Goal: Information Seeking & Learning: Find contact information

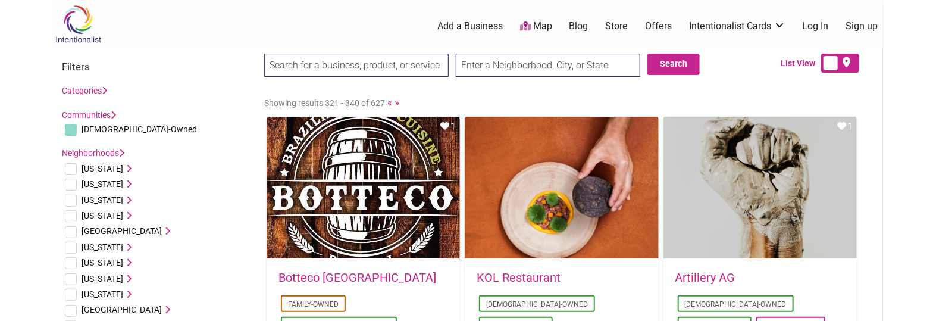
click at [210, 40] on div "0 Add a Business Map Blog Store Offers Intentionalist Cards Buy Black Card Inte…" at bounding box center [525, 26] width 729 height 48
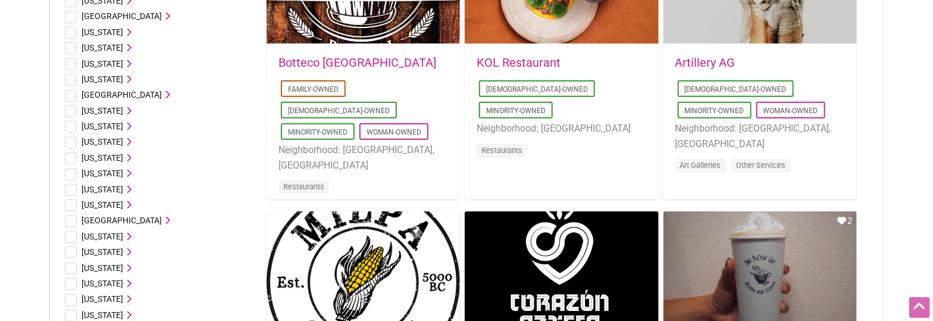
drag, startPoint x: 893, startPoint y: 98, endPoint x: 888, endPoint y: 161, distance: 62.7
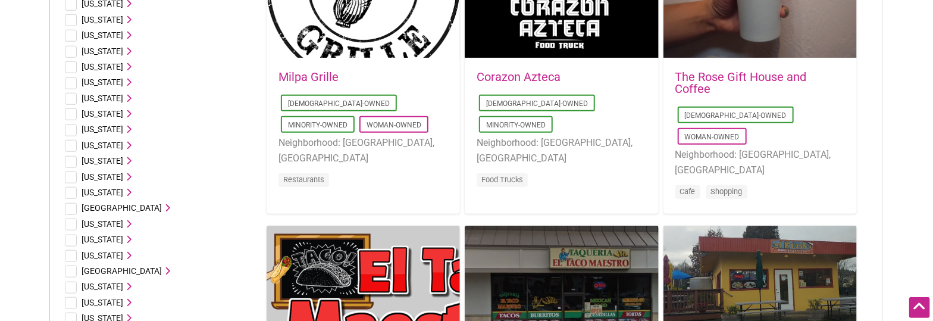
drag, startPoint x: 913, startPoint y: 154, endPoint x: 913, endPoint y: 225, distance: 70.8
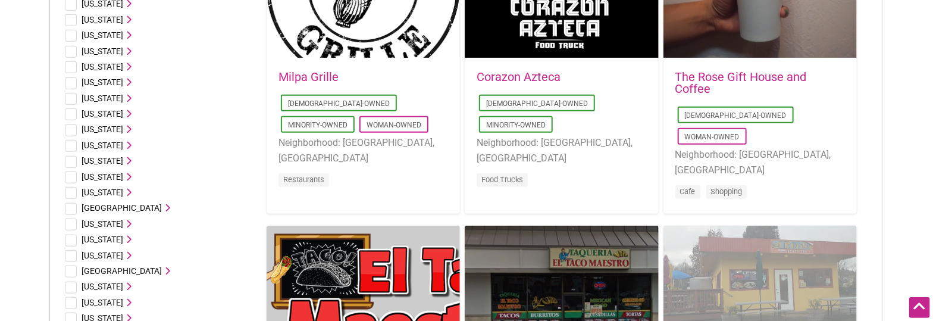
scroll to position [576, 0]
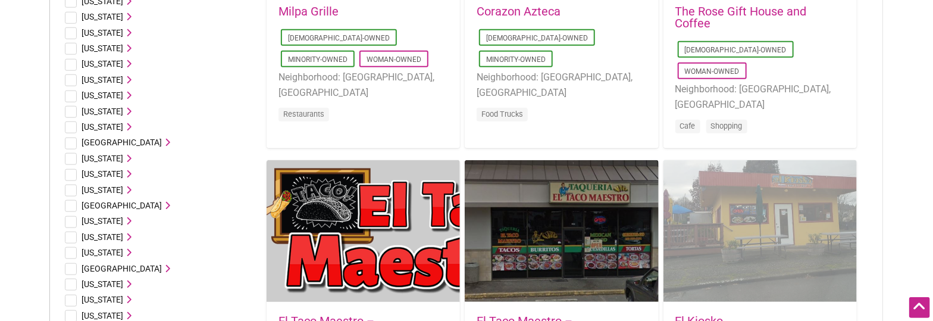
drag, startPoint x: 824, startPoint y: 199, endPoint x: 816, endPoint y: 205, distance: 10.2
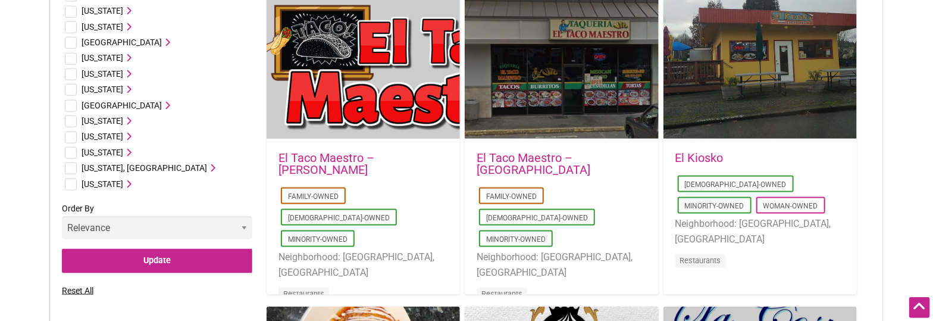
drag, startPoint x: 888, startPoint y: 115, endPoint x: 907, endPoint y: 221, distance: 108.2
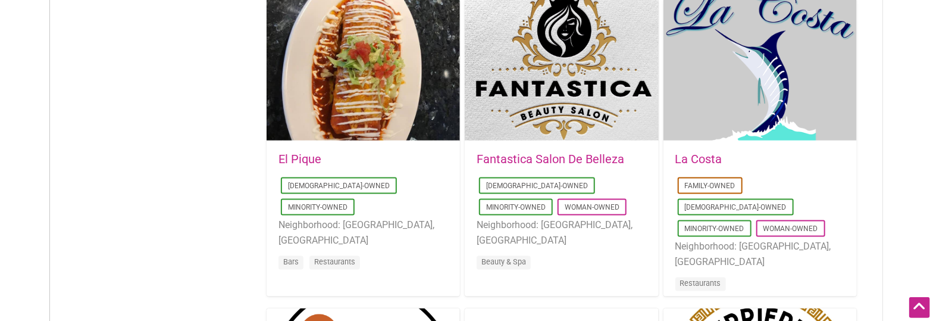
drag, startPoint x: 917, startPoint y: 70, endPoint x: 919, endPoint y: 143, distance: 73.2
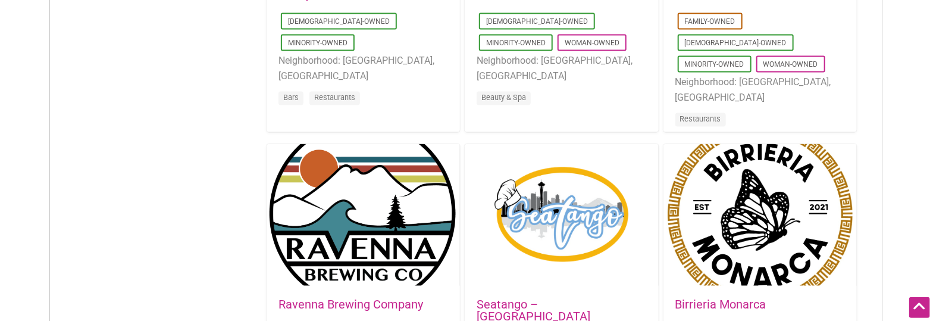
drag, startPoint x: 897, startPoint y: 142, endPoint x: 900, endPoint y: 188, distance: 45.9
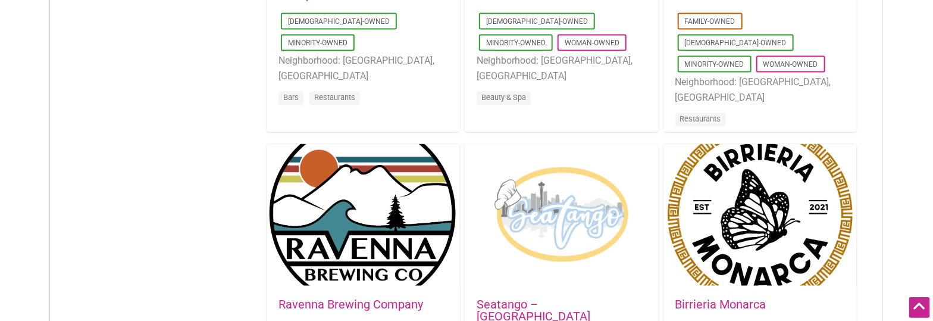
scroll to position [1239, 0]
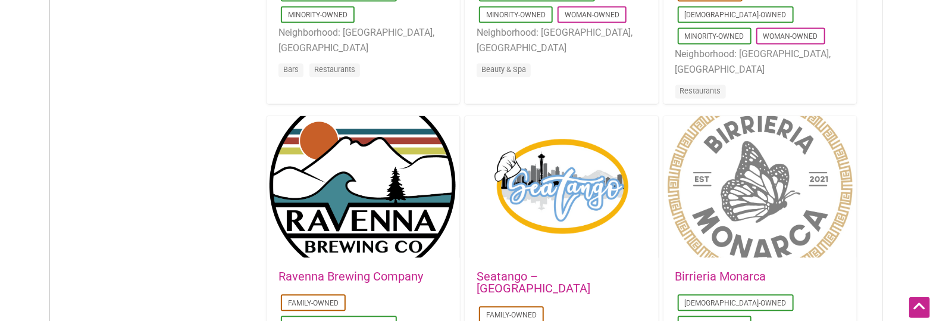
drag, startPoint x: 734, startPoint y: 182, endPoint x: 761, endPoint y: 173, distance: 28.1
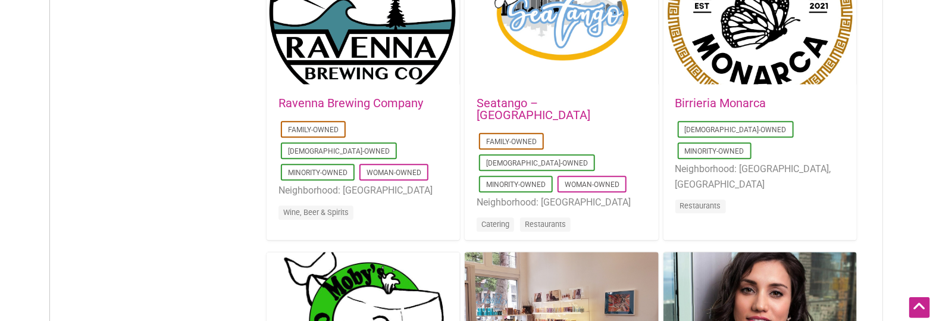
drag, startPoint x: 889, startPoint y: 90, endPoint x: 888, endPoint y: 165, distance: 74.4
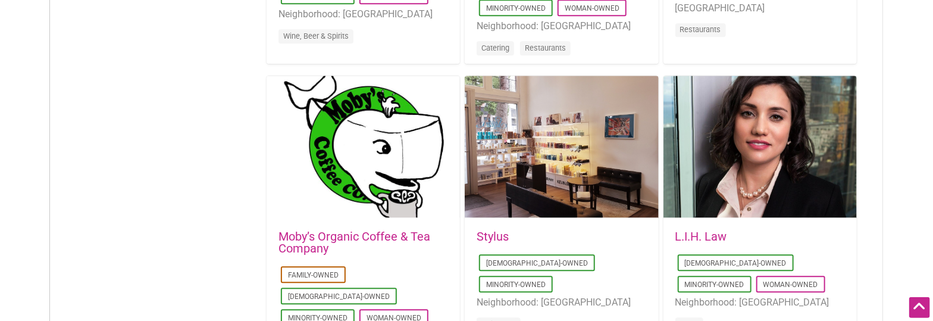
scroll to position [1722, 0]
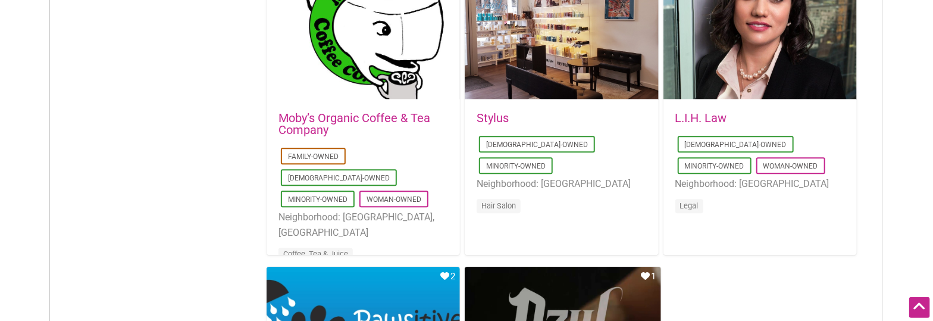
drag, startPoint x: 884, startPoint y: 126, endPoint x: 884, endPoint y: 217, distance: 90.5
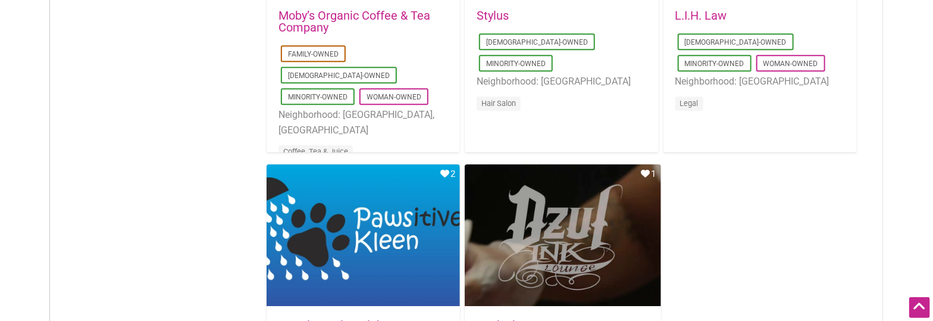
drag, startPoint x: 908, startPoint y: 129, endPoint x: 898, endPoint y: 229, distance: 100.5
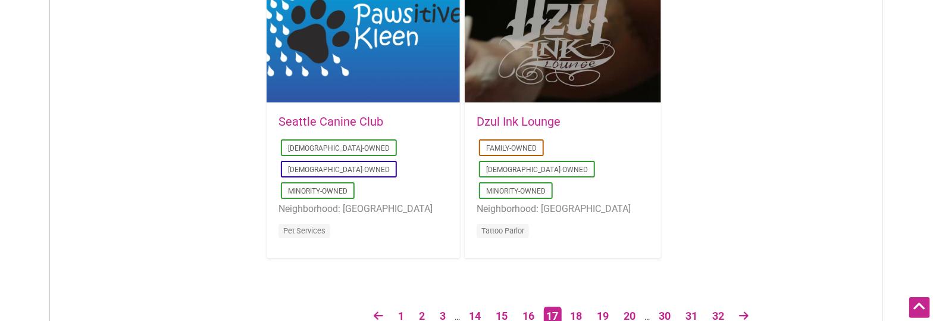
drag, startPoint x: 879, startPoint y: 157, endPoint x: 773, endPoint y: 204, distance: 116.2
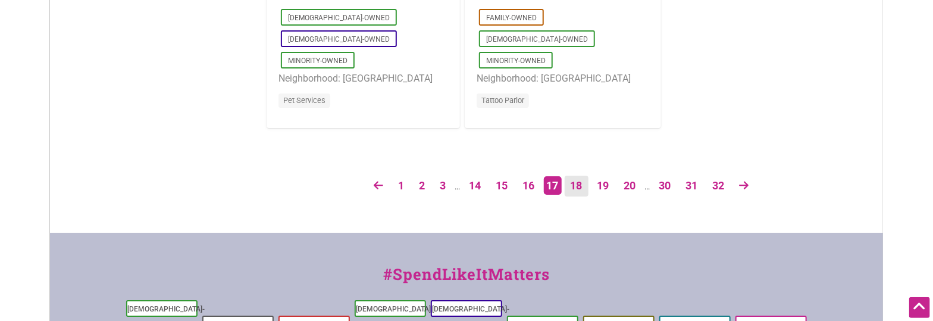
click at [579, 186] on link "18" at bounding box center [577, 186] width 24 height 21
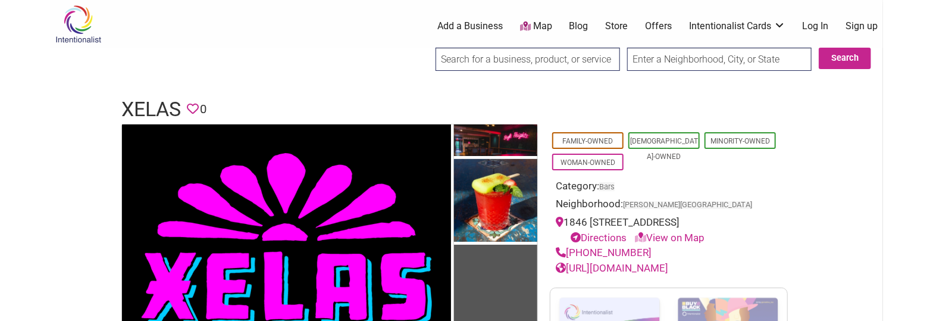
click at [147, 110] on h1 "XELAS" at bounding box center [151, 109] width 60 height 29
copy h1 "XELAS"
drag, startPoint x: 649, startPoint y: 250, endPoint x: 570, endPoint y: 258, distance: 80.1
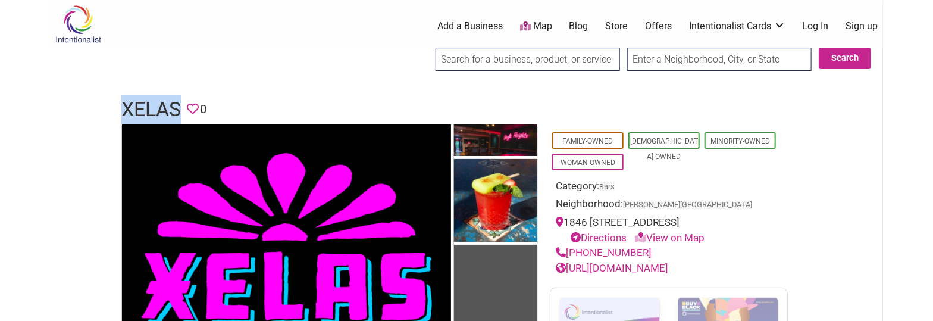
click at [570, 258] on div "(323) 685-5767" at bounding box center [669, 252] width 226 height 15
copy link "(323) 685-5767"
click at [656, 269] on link "https://www.houseofxelas.com/" at bounding box center [612, 268] width 113 height 12
click at [157, 100] on h1 "XELAS" at bounding box center [151, 109] width 60 height 29
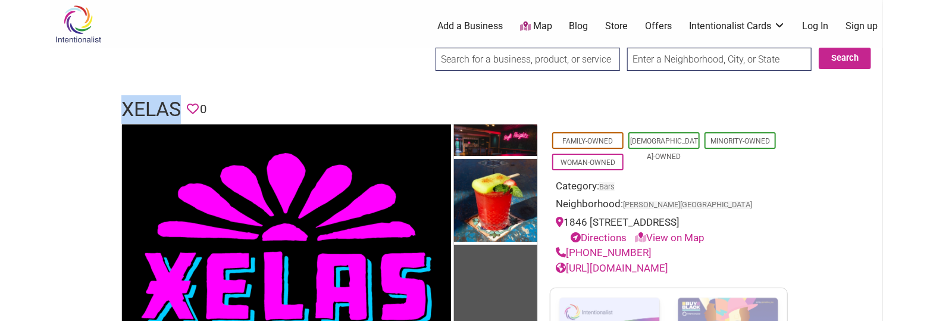
click at [157, 100] on h1 "XELAS" at bounding box center [151, 109] width 60 height 29
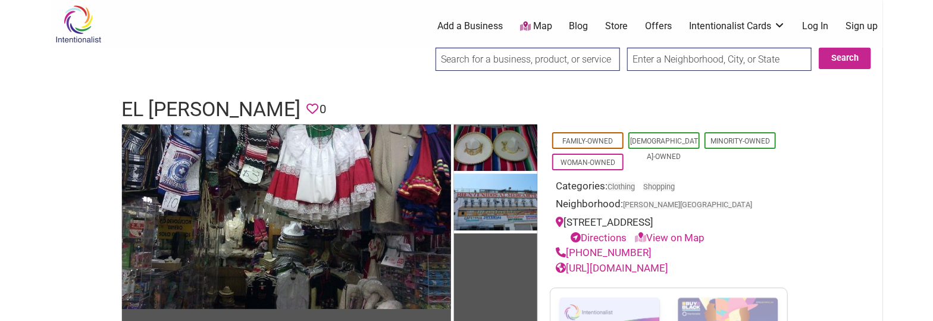
click at [187, 105] on h1 "El Mercado" at bounding box center [210, 109] width 179 height 29
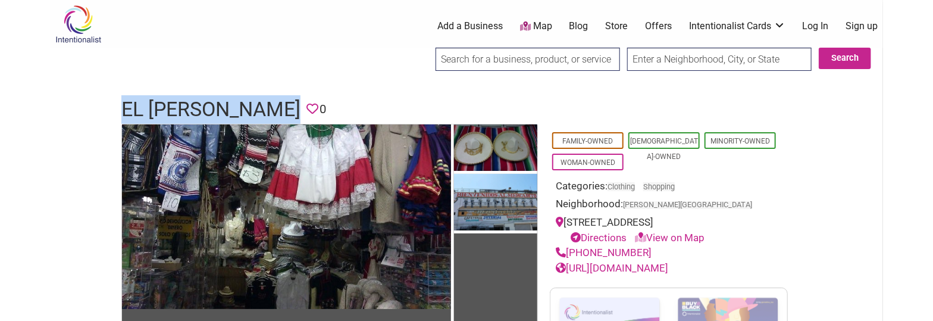
click at [187, 105] on h1 "El Mercado" at bounding box center [210, 109] width 179 height 29
copy h1 "El Mercado"
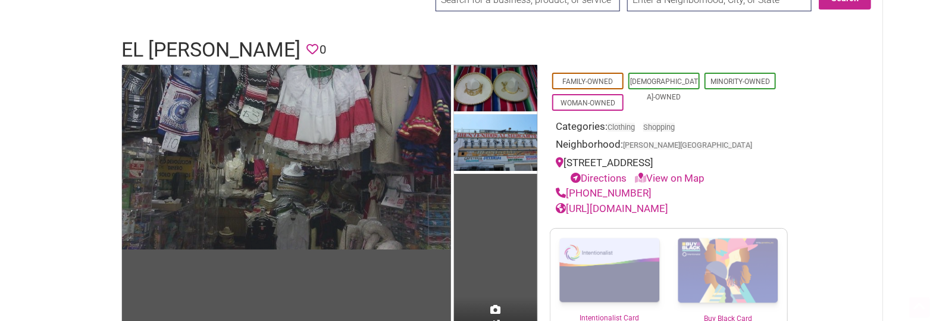
scroll to position [98, 0]
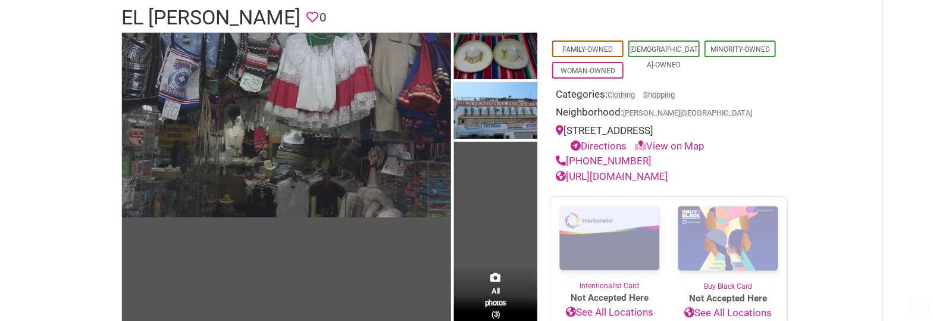
drag, startPoint x: 280, startPoint y: 58, endPoint x: 284, endPoint y: 99, distance: 41.8
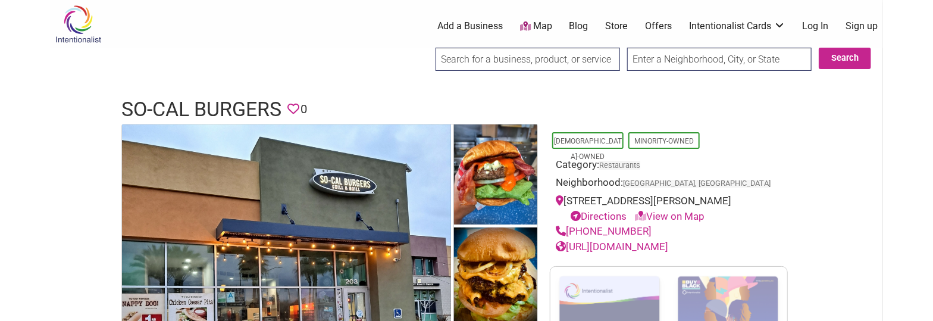
click at [217, 105] on h1 "So-Cal Burgers" at bounding box center [201, 109] width 160 height 29
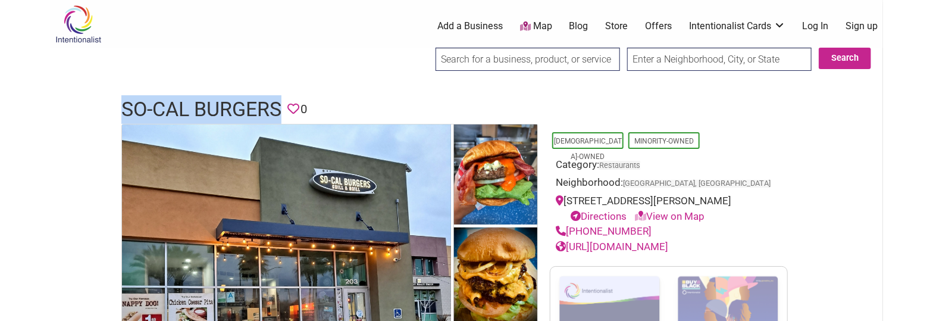
click at [217, 105] on h1 "So-Cal Burgers" at bounding box center [201, 109] width 160 height 29
copy h1 "So-Cal Burgers"
drag, startPoint x: 643, startPoint y: 228, endPoint x: 569, endPoint y: 232, distance: 74.5
click at [569, 232] on div "(323) 263-3188" at bounding box center [669, 231] width 226 height 15
copy link "(323) 263-3188"
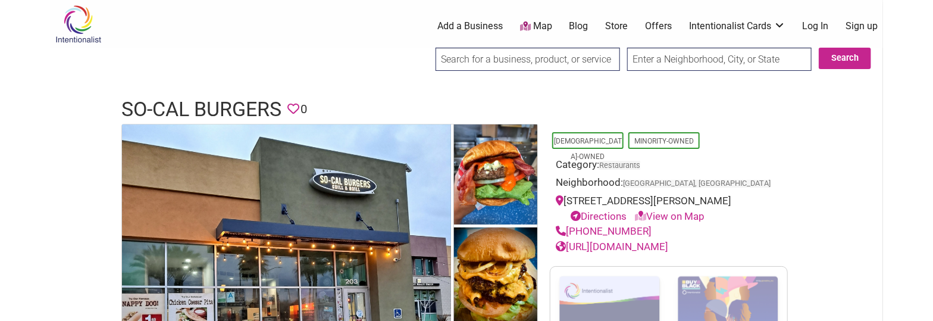
click at [359, 99] on header "So-Cal Burgers Favorite 0" at bounding box center [466, 109] width 691 height 29
click at [246, 104] on h1 "So-Cal Burgers" at bounding box center [201, 109] width 160 height 29
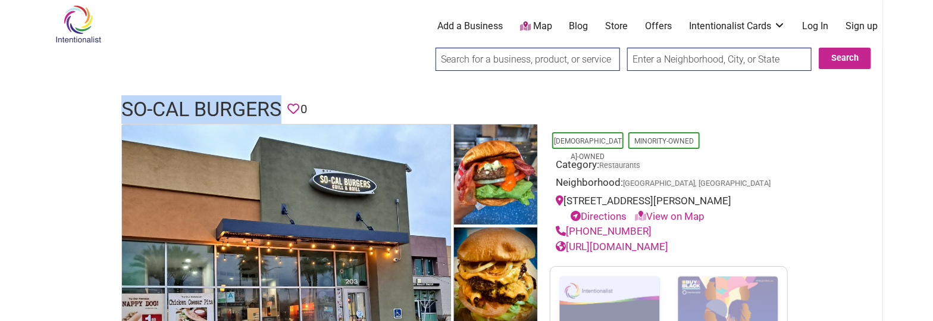
click at [246, 104] on h1 "So-Cal Burgers" at bounding box center [201, 109] width 160 height 29
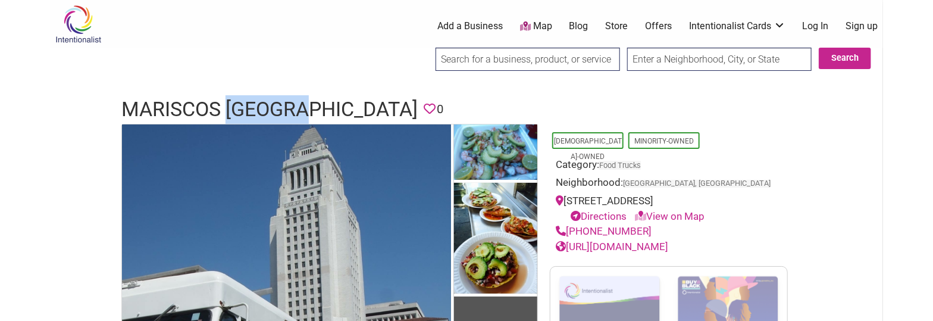
click at [261, 102] on h1 "Mariscos [GEOGRAPHIC_DATA]" at bounding box center [269, 109] width 296 height 29
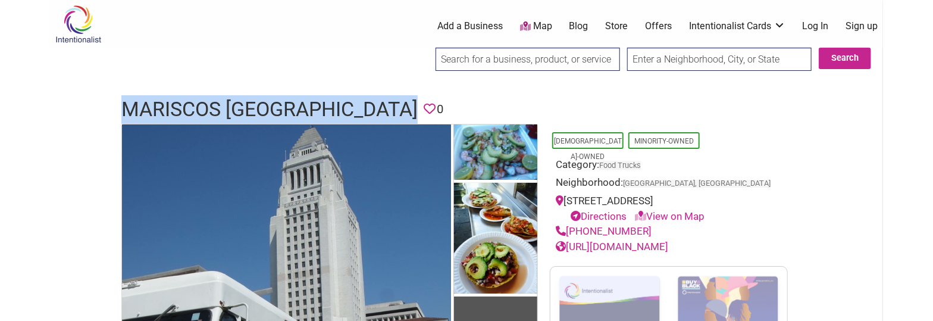
click at [261, 102] on h1 "Mariscos [GEOGRAPHIC_DATA]" at bounding box center [269, 109] width 296 height 29
drag, startPoint x: 647, startPoint y: 232, endPoint x: 569, endPoint y: 227, distance: 78.7
click at [569, 227] on div "[PHONE_NUMBER]" at bounding box center [669, 231] width 226 height 15
copy link "[PHONE_NUMBER]"
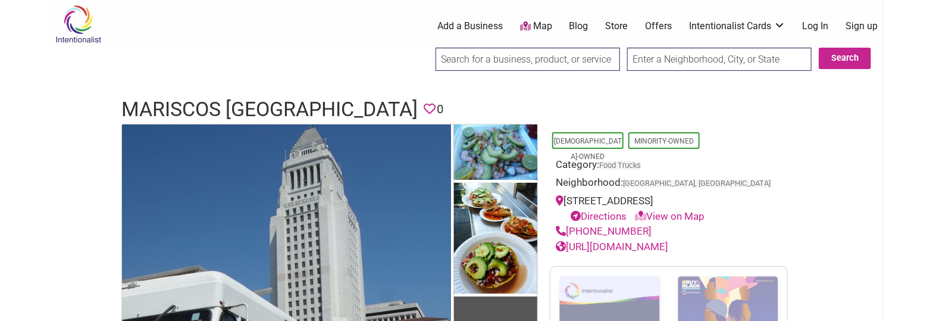
click at [248, 112] on h1 "Mariscos Jalisco" at bounding box center [269, 109] width 296 height 29
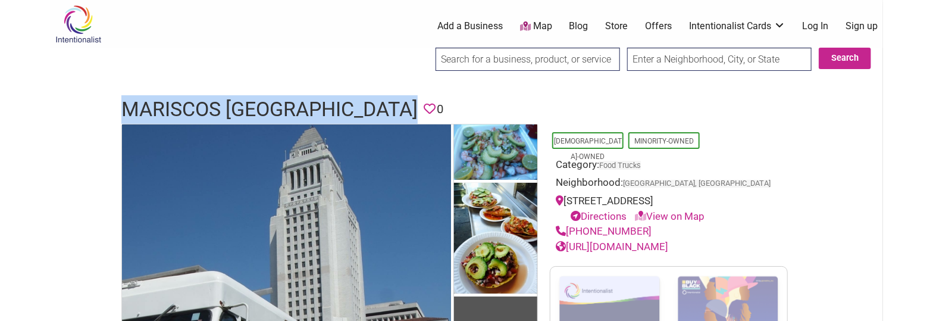
click at [248, 112] on h1 "Mariscos Jalisco" at bounding box center [269, 109] width 296 height 29
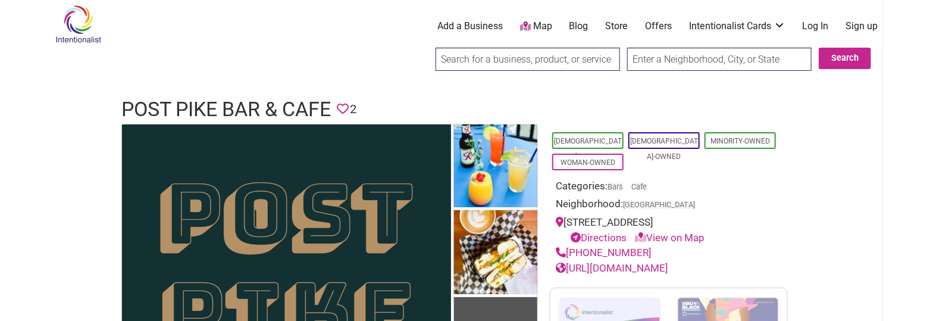
click at [276, 98] on h1 "Post Pike Bar & Cafe" at bounding box center [226, 109] width 210 height 29
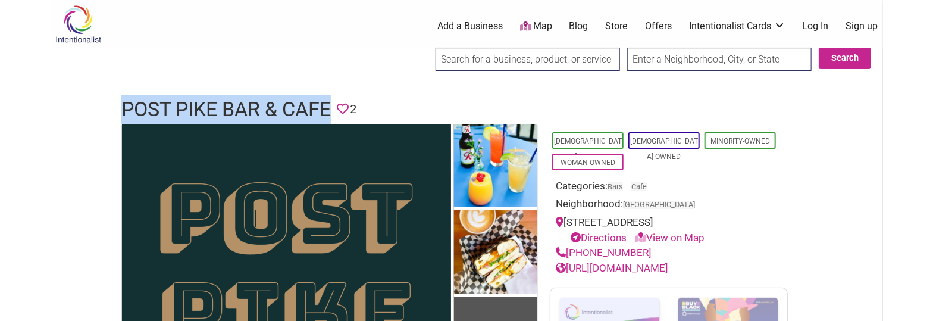
click at [276, 98] on h1 "Post Pike Bar & Cafe" at bounding box center [226, 109] width 210 height 29
copy h1 "Post Pike Bar & Cafe"
drag, startPoint x: 648, startPoint y: 252, endPoint x: 569, endPoint y: 249, distance: 79.3
click at [569, 249] on div "(206) 402-4983" at bounding box center [669, 252] width 226 height 15
copy link "(206) 402-4983"
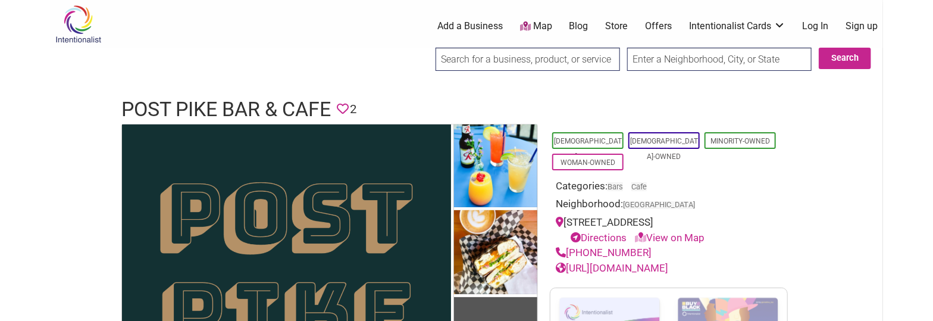
click at [272, 105] on h1 "Post Pike Bar & Cafe" at bounding box center [226, 109] width 210 height 29
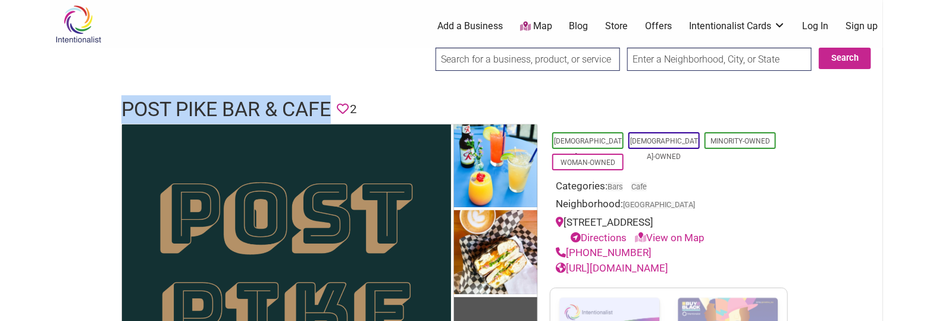
click at [272, 105] on h1 "Post Pike Bar & Cafe" at bounding box center [226, 109] width 210 height 29
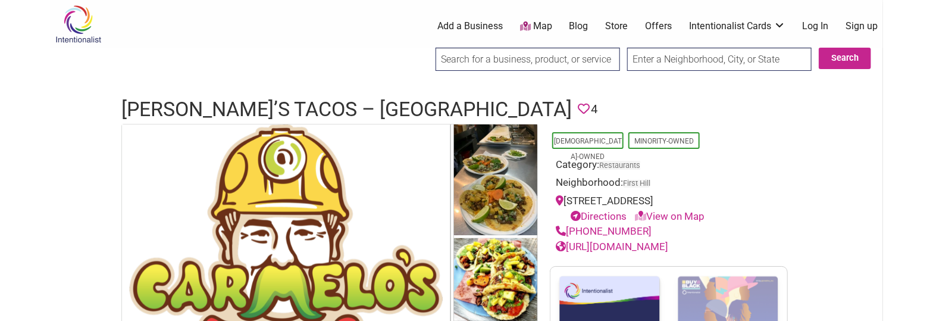
click at [290, 102] on h1 "[PERSON_NAME]’s Tacos – [GEOGRAPHIC_DATA]" at bounding box center [346, 109] width 451 height 29
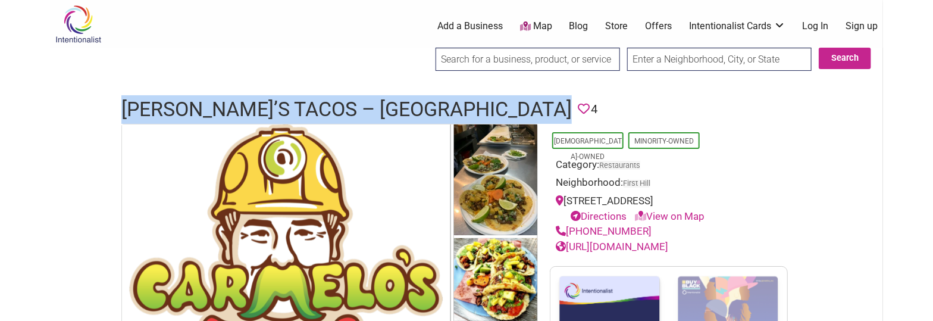
click at [290, 102] on h1 "[PERSON_NAME]’s Tacos – [GEOGRAPHIC_DATA]" at bounding box center [346, 109] width 451 height 29
copy h1 "[PERSON_NAME]’s Tacos – [GEOGRAPHIC_DATA]"
drag, startPoint x: 646, startPoint y: 233, endPoint x: 569, endPoint y: 230, distance: 76.9
click at [569, 230] on div "[PHONE_NUMBER]" at bounding box center [669, 231] width 226 height 15
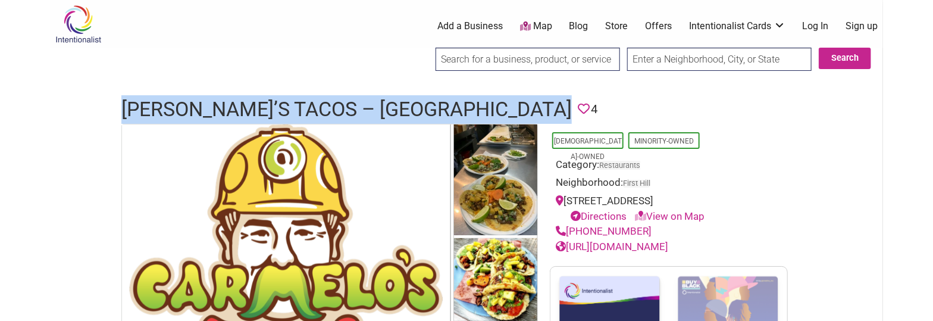
copy link "[PHONE_NUMBER]"
click at [669, 241] on link "[URL][DOMAIN_NAME]" at bounding box center [612, 246] width 113 height 12
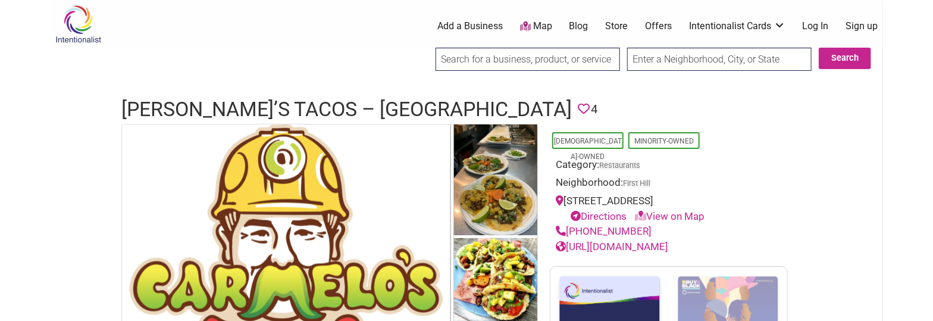
click at [304, 115] on h1 "Carmelo’s Tacos – Central District" at bounding box center [346, 109] width 451 height 29
click at [304, 113] on h1 "Carmelo’s Tacos – Central District" at bounding box center [346, 109] width 451 height 29
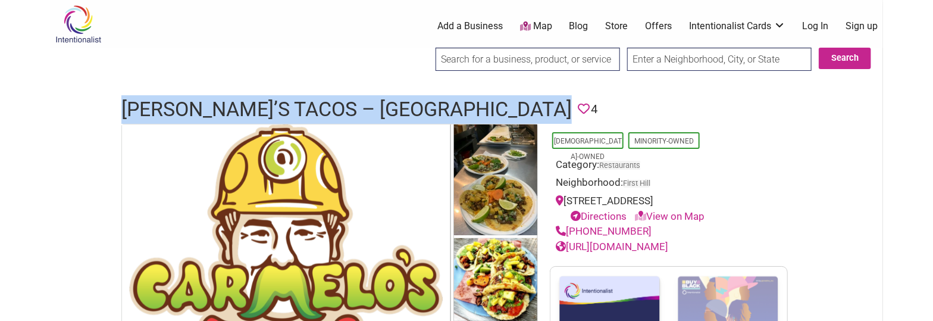
click at [304, 113] on h1 "Carmelo’s Tacos – Central District" at bounding box center [346, 109] width 451 height 29
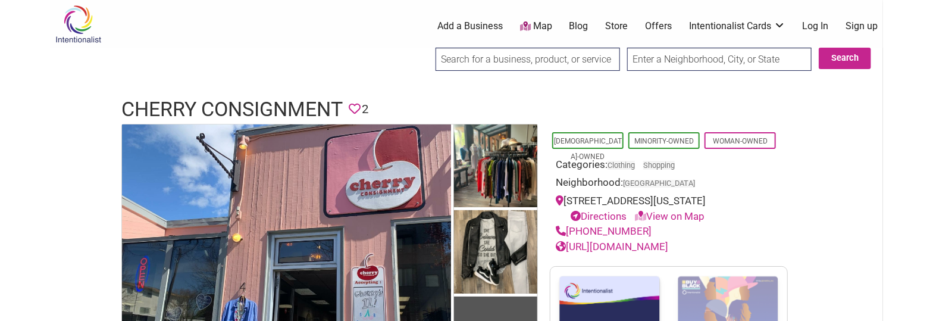
click at [191, 104] on h1 "Cherry Consignment" at bounding box center [231, 109] width 221 height 29
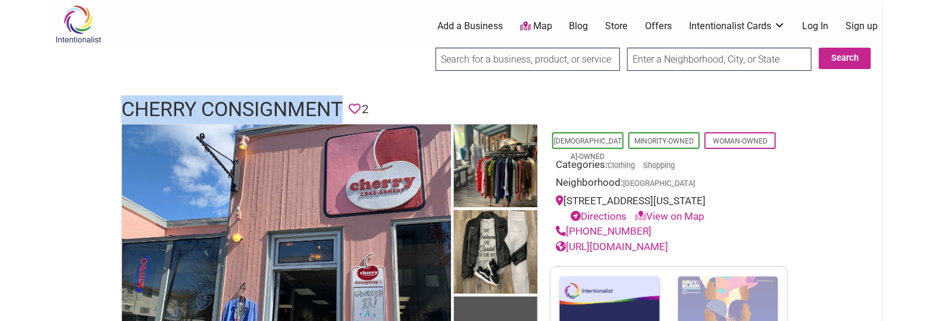
click at [191, 104] on h1 "Cherry Consignment" at bounding box center [231, 109] width 221 height 29
copy h1 "Cherry Consignment"
drag, startPoint x: 641, startPoint y: 230, endPoint x: 570, endPoint y: 225, distance: 71.6
click at [570, 225] on div "[PHONE_NUMBER]" at bounding box center [669, 231] width 226 height 15
copy link "[PHONE_NUMBER]"
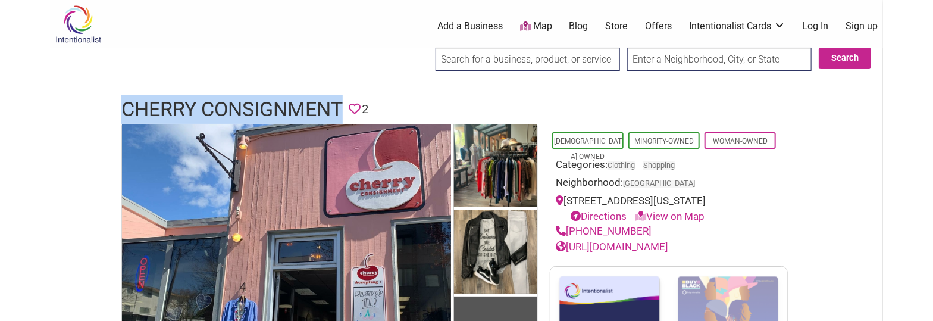
click at [669, 249] on link "[URL][DOMAIN_NAME]" at bounding box center [612, 246] width 113 height 12
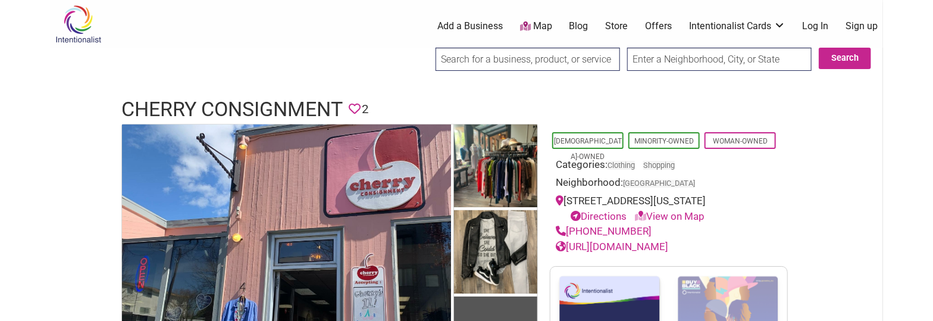
click at [205, 96] on h1 "Cherry Consignment" at bounding box center [231, 109] width 221 height 29
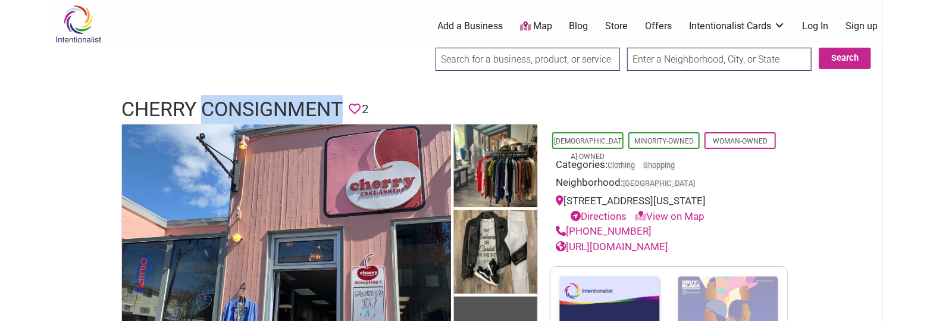
click at [205, 96] on h1 "Cherry Consignment" at bounding box center [231, 109] width 221 height 29
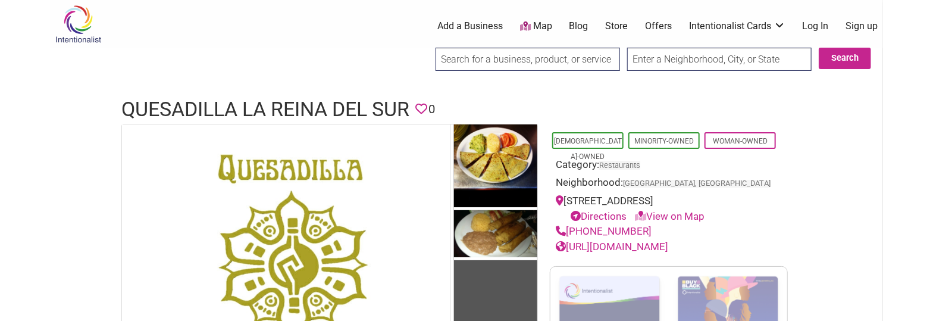
click at [307, 101] on h1 "Quesadilla La Reina del Sur" at bounding box center [265, 109] width 288 height 29
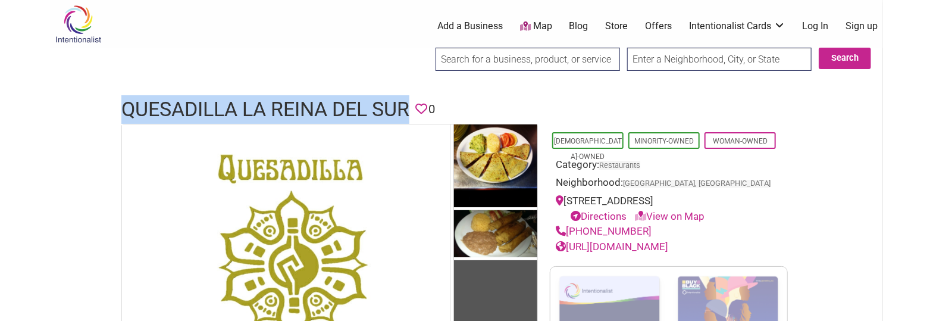
click at [307, 101] on h1 "Quesadilla La Reina del Sur" at bounding box center [265, 109] width 288 height 29
copy h1 "Quesadilla La Reina del Sur"
drag, startPoint x: 645, startPoint y: 230, endPoint x: 568, endPoint y: 231, distance: 77.4
click at [568, 231] on div "(773) 235-8807" at bounding box center [669, 231] width 226 height 15
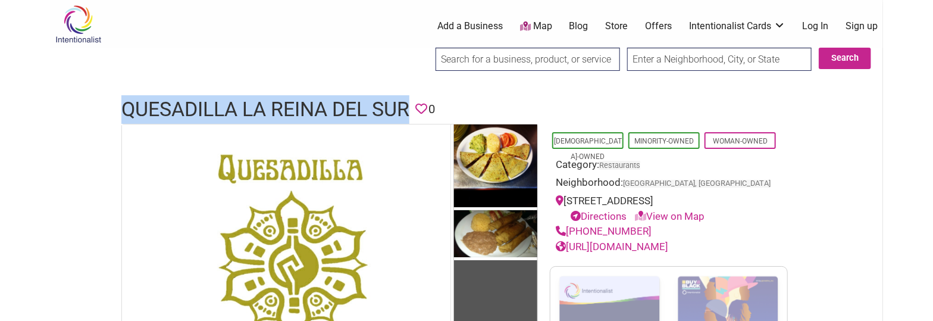
copy link "(773) 235-8807"
click at [669, 249] on link "http://orderquesadillalareinadelsur.com/" at bounding box center [612, 246] width 113 height 12
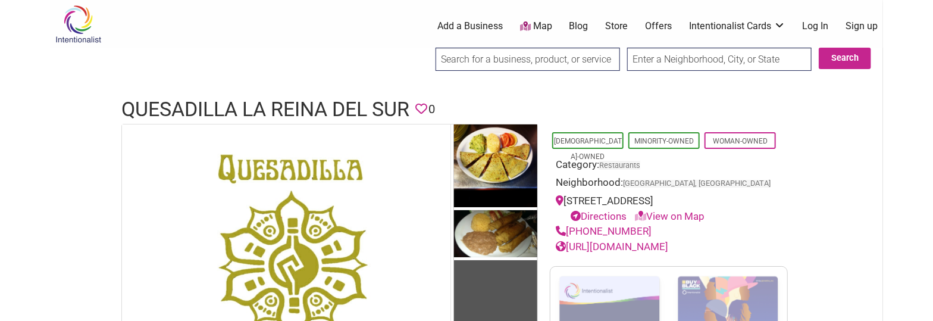
click at [386, 104] on h1 "Quesadilla La Reina del Sur" at bounding box center [265, 109] width 288 height 29
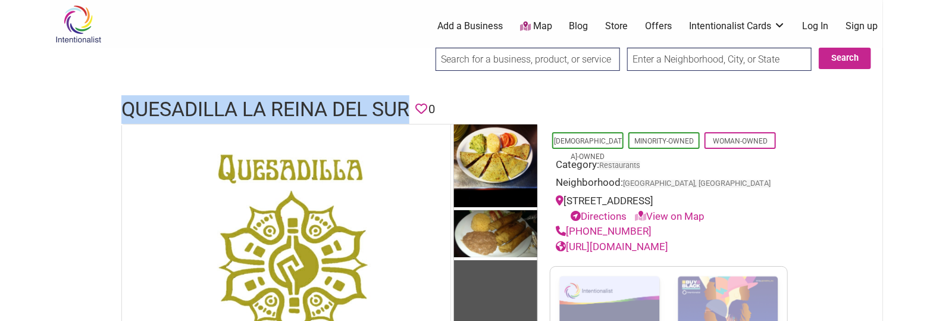
click at [386, 104] on h1 "Quesadilla La Reina del Sur" at bounding box center [265, 109] width 288 height 29
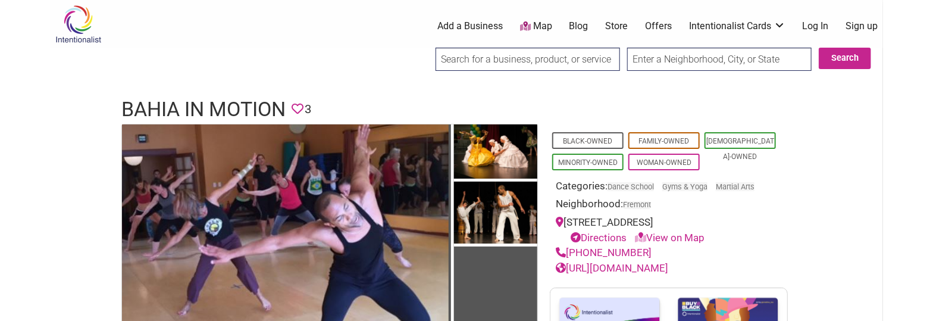
click at [183, 107] on h1 "Bahia in Motion" at bounding box center [203, 109] width 164 height 29
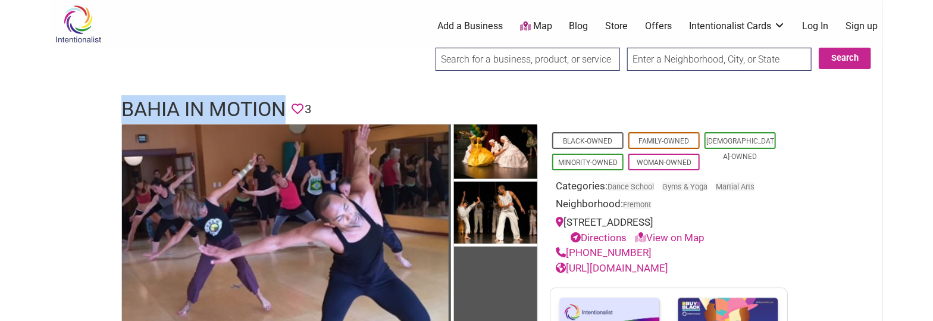
click at [183, 107] on h1 "Bahia in Motion" at bounding box center [203, 109] width 164 height 29
copy h1 "Bahia in Motion"
drag, startPoint x: 652, startPoint y: 255, endPoint x: 569, endPoint y: 251, distance: 82.9
click at [569, 251] on div "[PHONE_NUMBER]" at bounding box center [669, 252] width 226 height 15
copy link "[PHONE_NUMBER]"
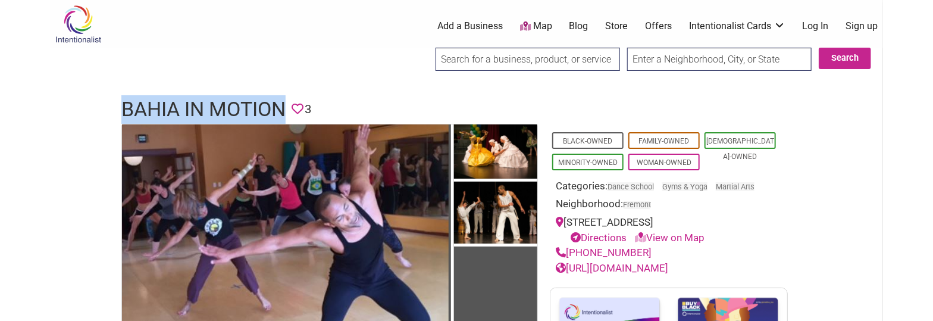
click at [669, 267] on link "[URL][DOMAIN_NAME]" at bounding box center [612, 268] width 113 height 12
drag, startPoint x: 288, startPoint y: 106, endPoint x: 79, endPoint y: 120, distance: 208.8
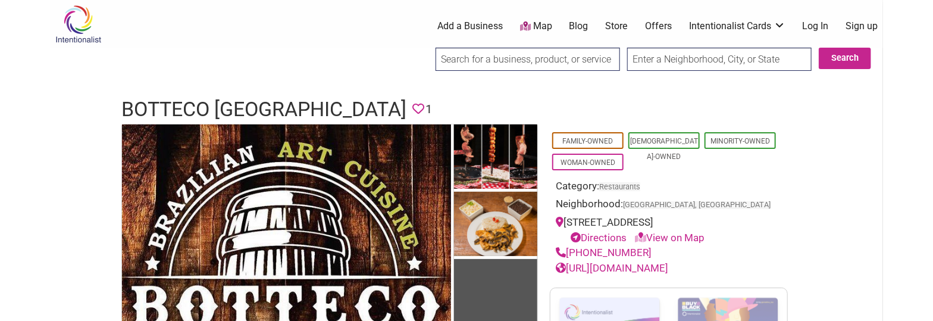
click at [248, 49] on div "0 Add a Business Map Blog Store Offers Intentionalist Cards Buy Black Card Inte…" at bounding box center [525, 26] width 729 height 48
click at [217, 105] on h1 "Botteco [GEOGRAPHIC_DATA]" at bounding box center [263, 109] width 285 height 29
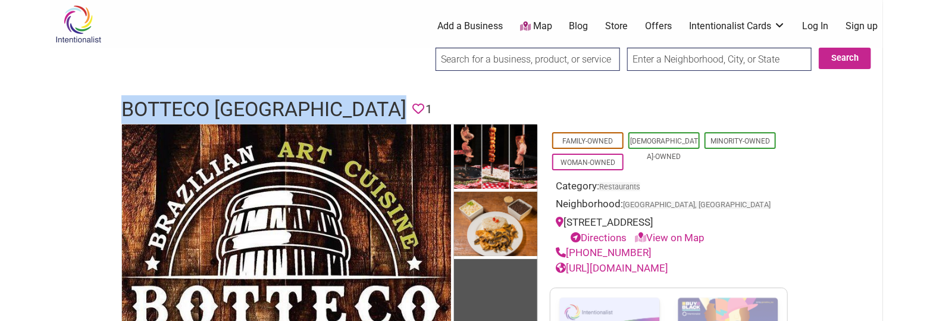
click at [217, 105] on h1 "Botteco [GEOGRAPHIC_DATA]" at bounding box center [263, 109] width 285 height 29
copy h1 "Botteco [GEOGRAPHIC_DATA]"
drag, startPoint x: 644, startPoint y: 250, endPoint x: 570, endPoint y: 248, distance: 74.4
click at [570, 248] on div "[PHONE_NUMBER]" at bounding box center [669, 252] width 226 height 15
copy link "(206) 466-2445"
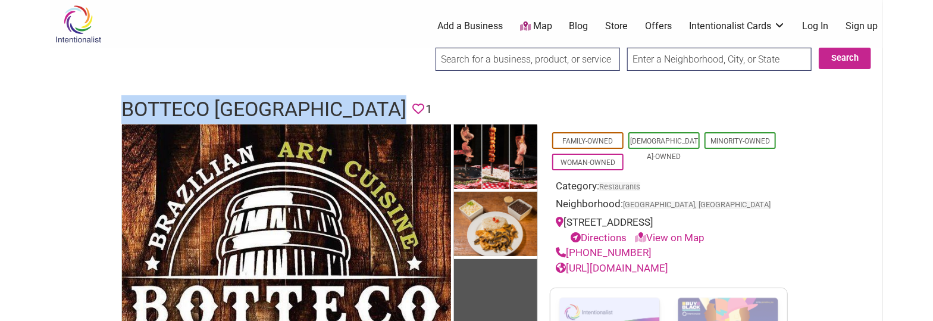
click at [667, 266] on link "http://www.bottecobrazil.com/" at bounding box center [612, 268] width 113 height 12
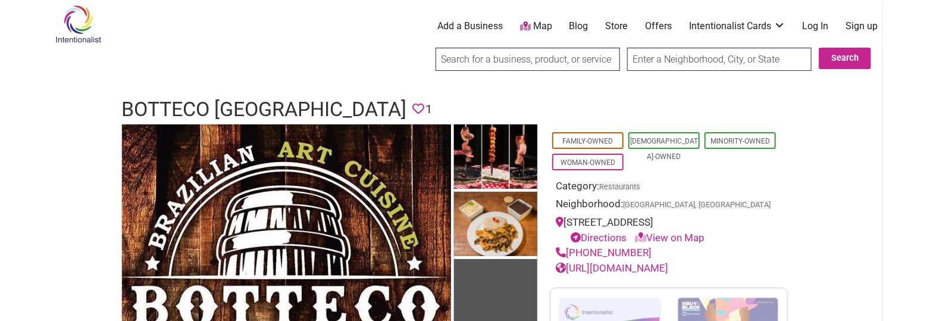
click at [243, 111] on h1 "Botteco Brazil" at bounding box center [263, 109] width 285 height 29
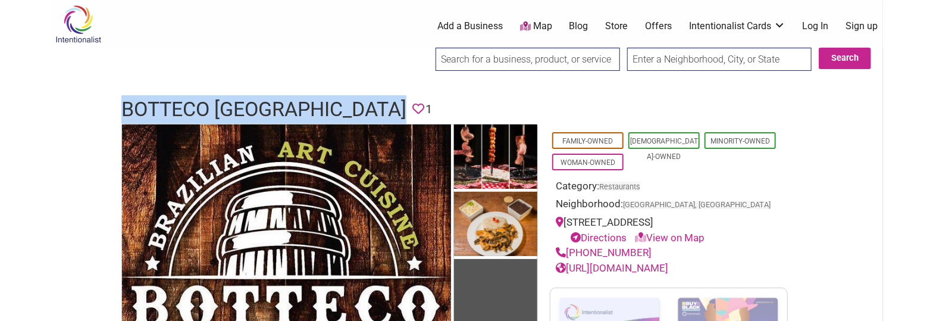
click at [243, 111] on h1 "Botteco Brazil" at bounding box center [263, 109] width 285 height 29
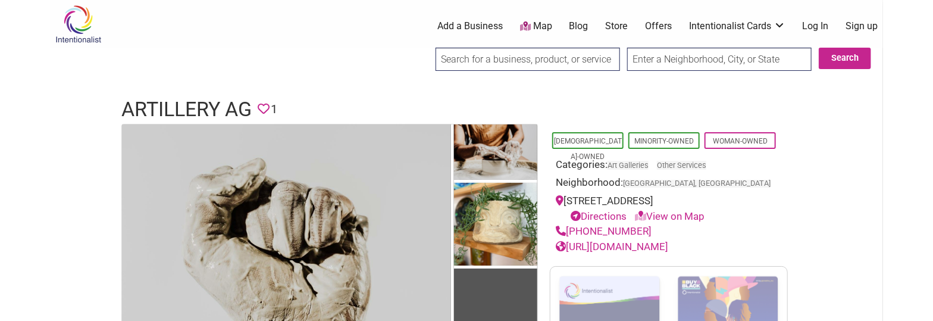
click at [218, 110] on h1 "Artillery AG" at bounding box center [186, 109] width 130 height 29
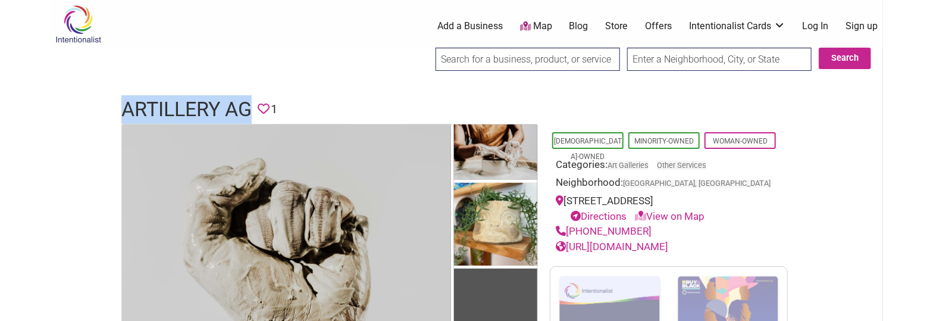
click at [218, 110] on h1 "Artillery AG" at bounding box center [186, 109] width 130 height 29
copy h1 "Artillery AG"
drag, startPoint x: 644, startPoint y: 233, endPoint x: 567, endPoint y: 233, distance: 76.8
click at [567, 233] on div "(415) 374-7841" at bounding box center [669, 231] width 226 height 15
copy link "(415) 374-7841"
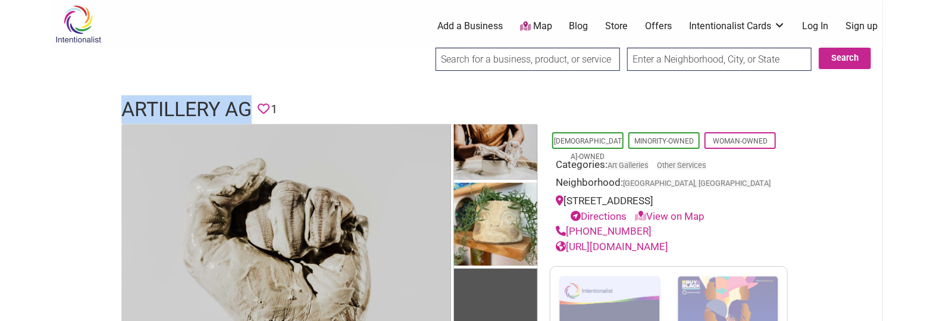
click at [669, 247] on link "https://www.artillery-ag.com/" at bounding box center [612, 246] width 113 height 12
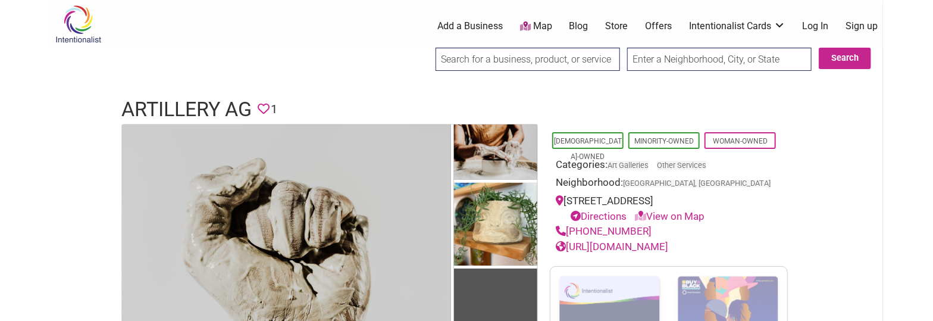
click at [195, 106] on h1 "Artillery AG" at bounding box center [186, 109] width 130 height 29
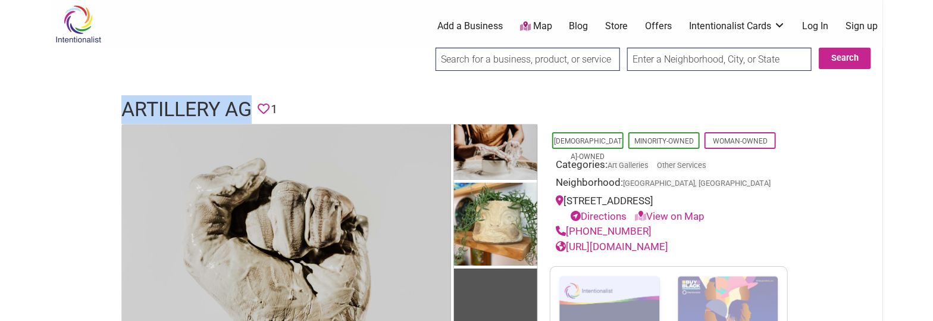
click at [195, 106] on h1 "Artillery AG" at bounding box center [186, 109] width 130 height 29
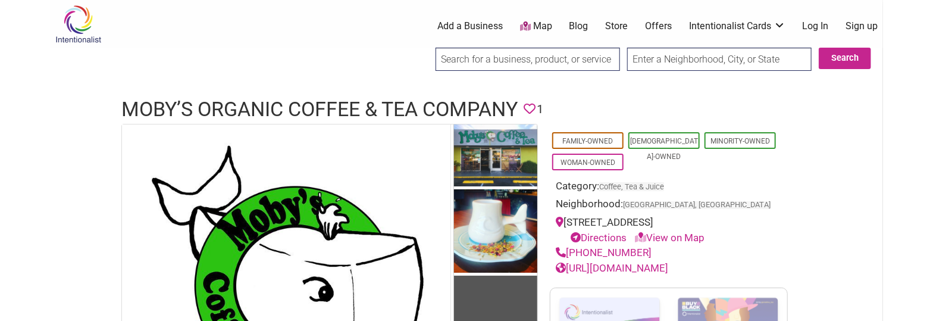
click at [286, 109] on h1 "Moby’s Organic Coffee & Tea Company" at bounding box center [319, 109] width 396 height 29
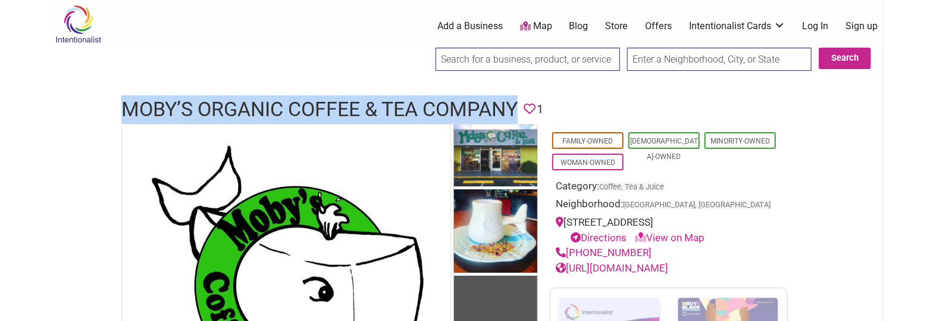
click at [286, 109] on h1 "Moby’s Organic Coffee & Tea Company" at bounding box center [319, 109] width 396 height 29
copy h1 "Moby’s Organic Coffee & Tea Company"
drag, startPoint x: 642, startPoint y: 264, endPoint x: 569, endPoint y: 268, distance: 73.3
click at [569, 261] on div "[PHONE_NUMBER]" at bounding box center [669, 252] width 226 height 15
copy link "[PHONE_NUMBER]"
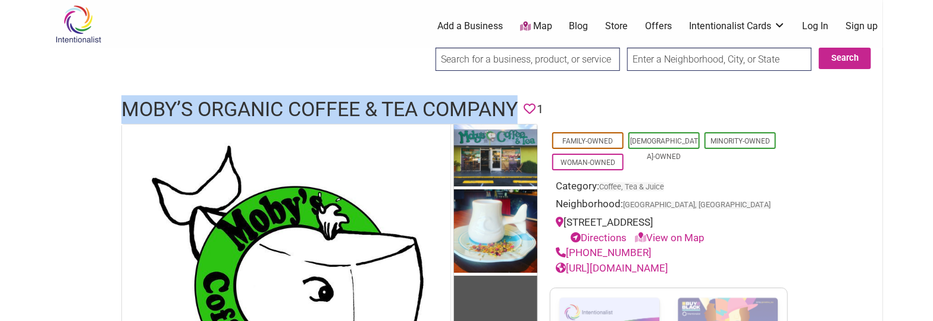
click at [661, 274] on link "[URL][DOMAIN_NAME]" at bounding box center [612, 268] width 113 height 12
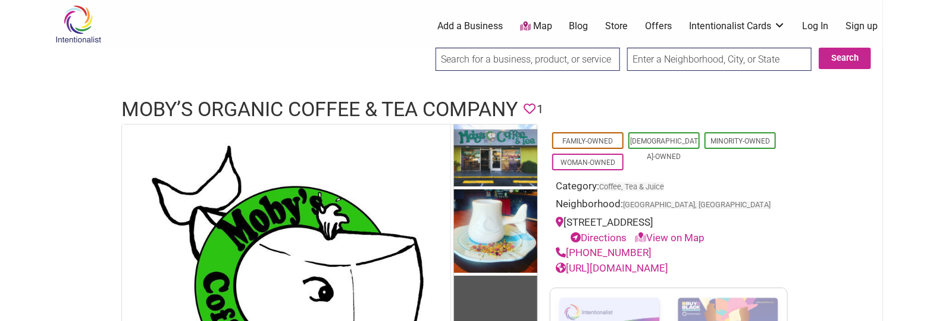
click at [415, 107] on h1 "Moby’s Organic Coffee & Tea Company" at bounding box center [319, 109] width 396 height 29
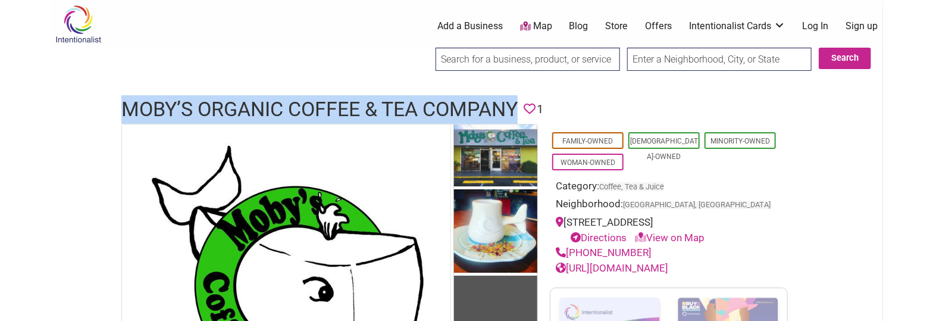
click at [415, 107] on h1 "Moby’s Organic Coffee & Tea Company" at bounding box center [319, 109] width 396 height 29
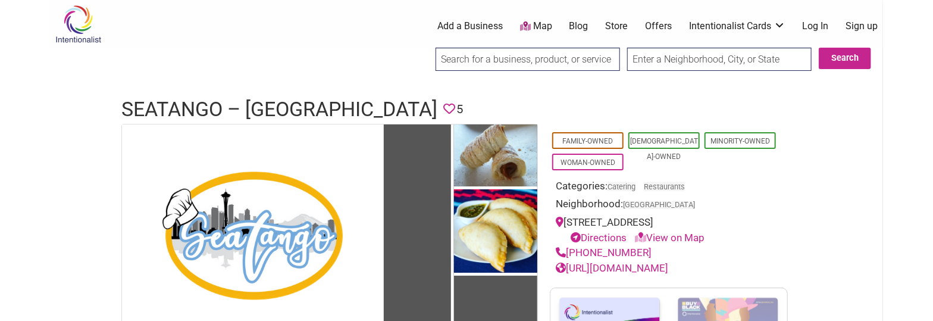
click at [246, 101] on h1 "Seatango – [GEOGRAPHIC_DATA]" at bounding box center [279, 109] width 316 height 29
click at [246, 101] on h1 "Seatango – Lake City" at bounding box center [279, 109] width 316 height 29
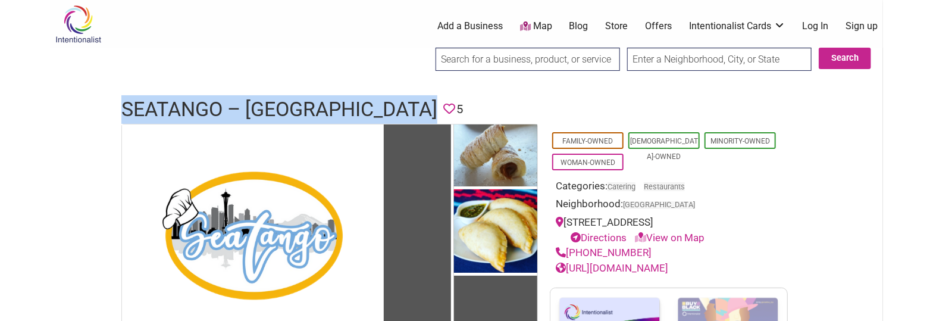
click at [246, 101] on h1 "Seatango – Lake City" at bounding box center [279, 109] width 316 height 29
copy h1 "Seatango – Lake City"
drag, startPoint x: 641, startPoint y: 248, endPoint x: 567, endPoint y: 252, distance: 73.9
click at [567, 252] on div "(206) 327-9787" at bounding box center [669, 252] width 226 height 15
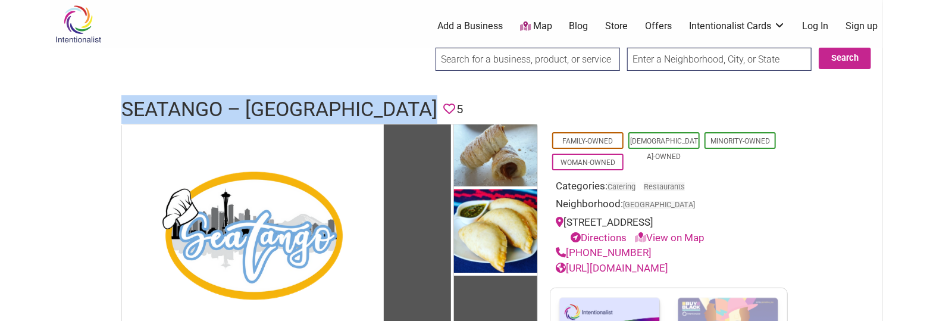
copy link "(206) 327-9787"
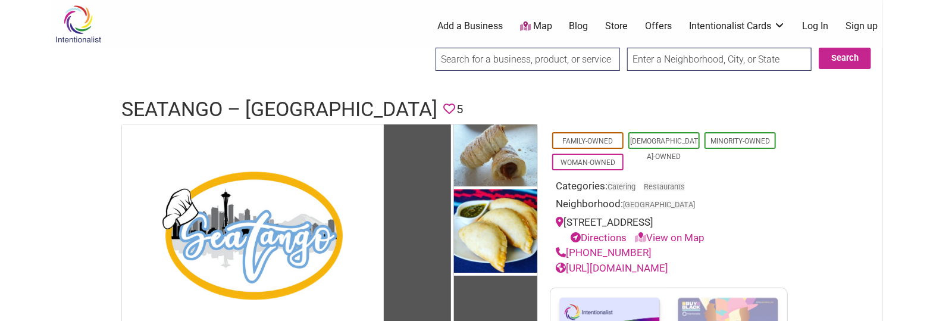
click at [307, 101] on h1 "Seatango – Lake City" at bounding box center [279, 109] width 316 height 29
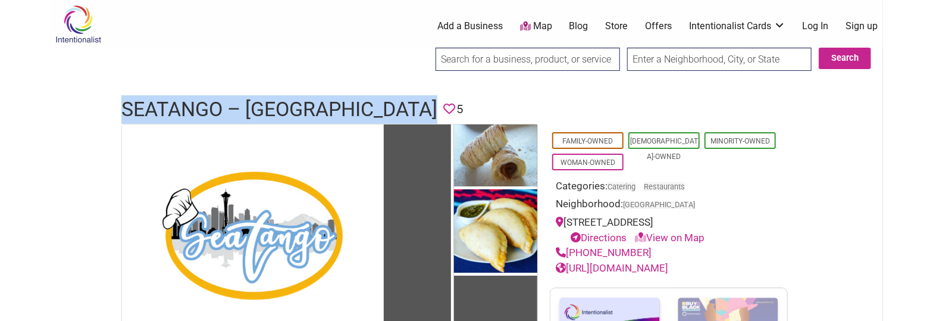
click at [307, 101] on h1 "Seatango – Lake City" at bounding box center [279, 109] width 316 height 29
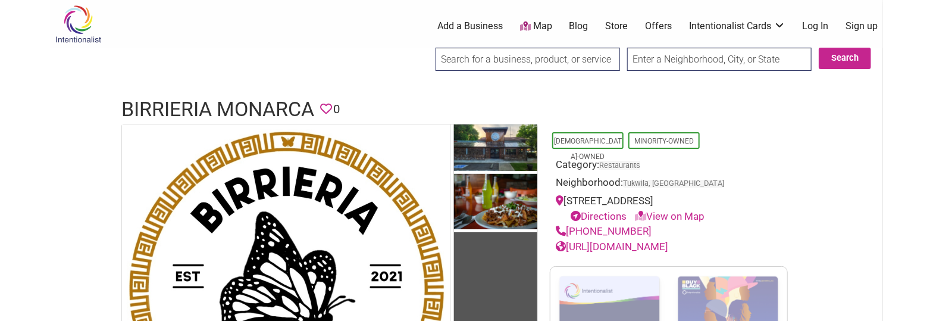
click at [230, 98] on h1 "Birrieria Monarca" at bounding box center [217, 109] width 193 height 29
click at [230, 99] on h1 "Birrieria Monarca" at bounding box center [217, 109] width 193 height 29
click at [232, 99] on h1 "Birrieria Monarca" at bounding box center [217, 109] width 193 height 29
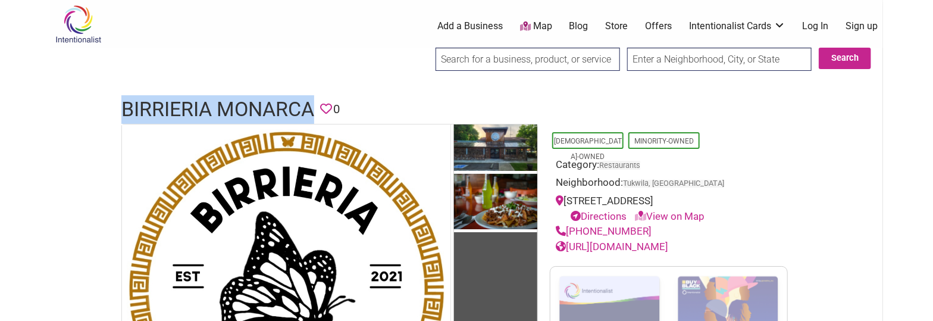
click at [232, 99] on h1 "Birrieria Monarca" at bounding box center [217, 109] width 193 height 29
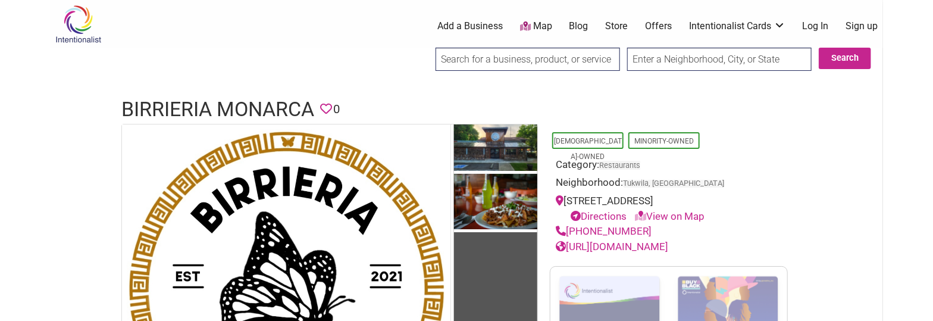
click at [663, 239] on div "(206) 420-7496" at bounding box center [669, 231] width 226 height 15
drag, startPoint x: 649, startPoint y: 246, endPoint x: 570, endPoint y: 242, distance: 79.9
click at [570, 239] on div "(206) 420-7496" at bounding box center [669, 231] width 226 height 15
copy link "(206) 420-7496"
click at [630, 252] on link "https://www.facebook.com/BirrieriaMonarca/" at bounding box center [612, 246] width 113 height 12
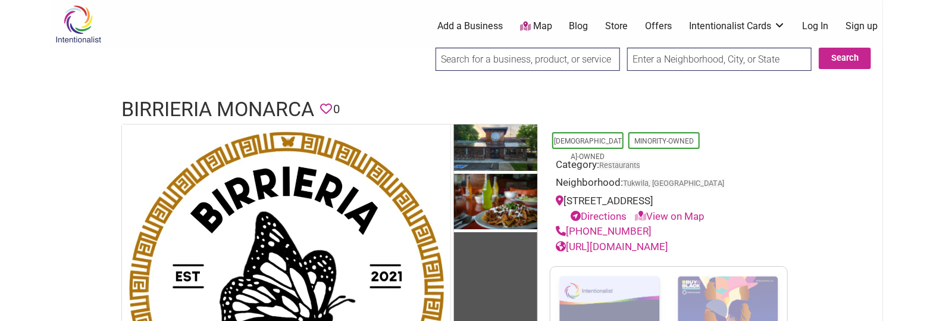
click at [281, 105] on h1 "Birrieria Monarca" at bounding box center [217, 109] width 193 height 29
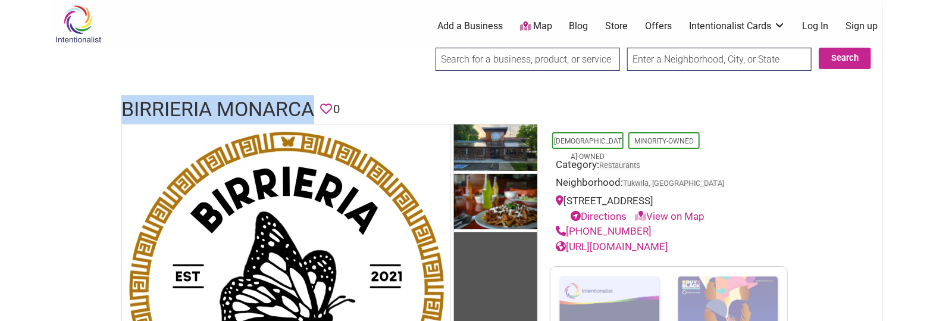
click at [281, 105] on h1 "Birrieria Monarca" at bounding box center [217, 109] width 193 height 29
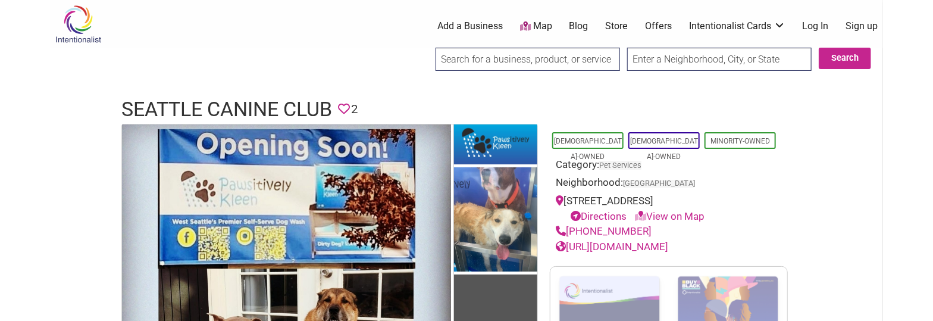
click at [214, 107] on h1 "Seattle Canine Club" at bounding box center [226, 109] width 211 height 29
click at [214, 105] on h1 "Seattle Canine Club" at bounding box center [226, 109] width 211 height 29
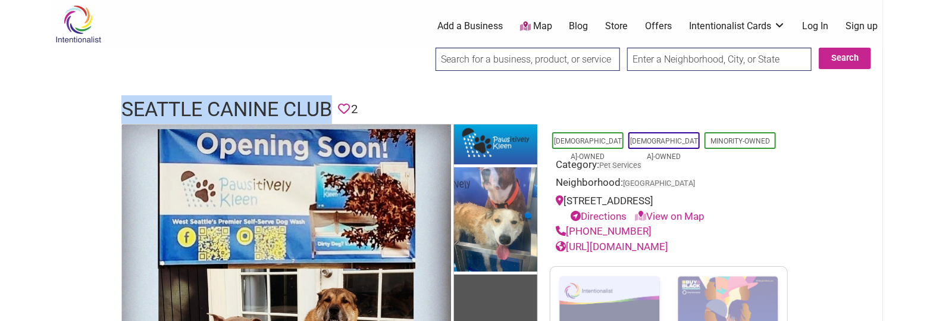
click at [214, 105] on h1 "Seattle Canine Club" at bounding box center [226, 109] width 211 height 29
copy h1 "Seattle Canine Club"
drag, startPoint x: 648, startPoint y: 227, endPoint x: 569, endPoint y: 230, distance: 79.3
click at [569, 230] on div "[PHONE_NUMBER]" at bounding box center [669, 231] width 226 height 15
copy link "[PHONE_NUMBER]"
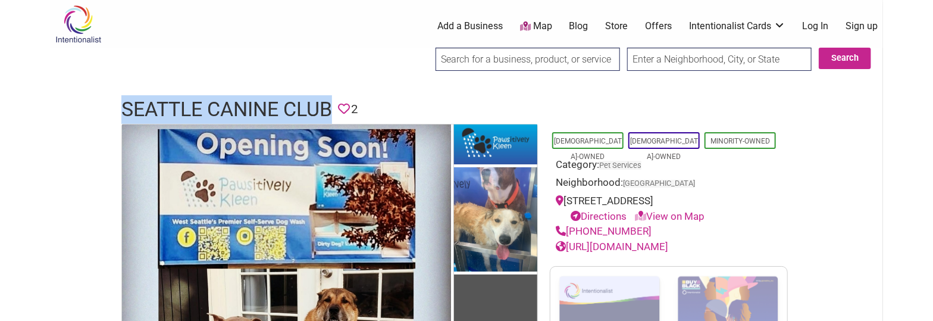
click at [669, 242] on link "https://seattlecanineclub.com/delridge/" at bounding box center [612, 246] width 113 height 12
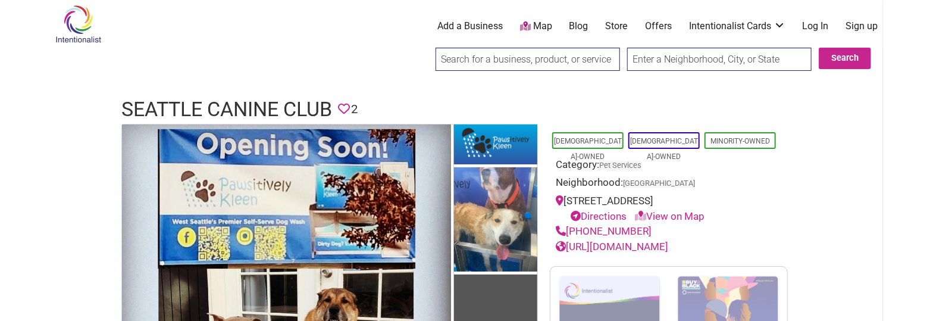
click at [265, 108] on h1 "Seattle Canine Club" at bounding box center [226, 109] width 211 height 29
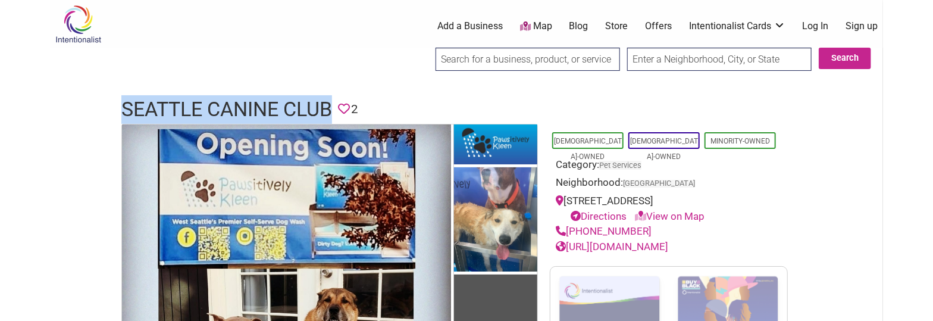
click at [265, 108] on h1 "Seattle Canine Club" at bounding box center [226, 109] width 211 height 29
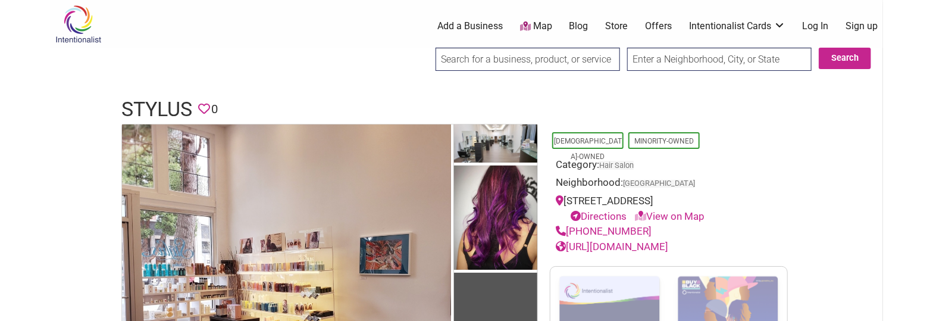
click at [157, 113] on h1 "Stylus" at bounding box center [156, 109] width 71 height 29
copy h1 "Stylus"
drag, startPoint x: 642, startPoint y: 229, endPoint x: 570, endPoint y: 230, distance: 72.0
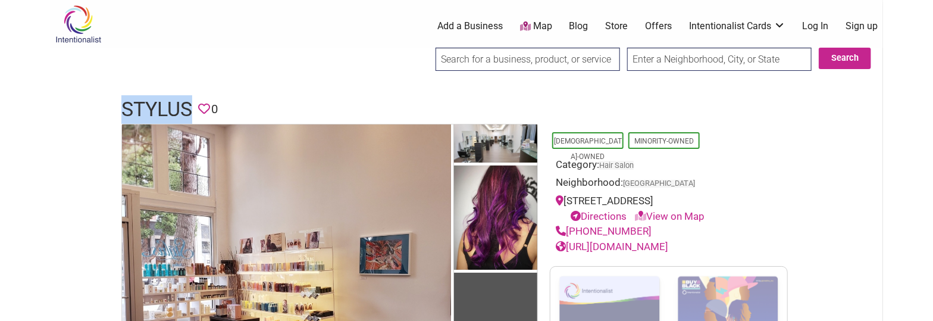
click at [570, 230] on div "[PHONE_NUMBER]" at bounding box center [669, 231] width 226 height 15
copy link "(206) 789-5871"
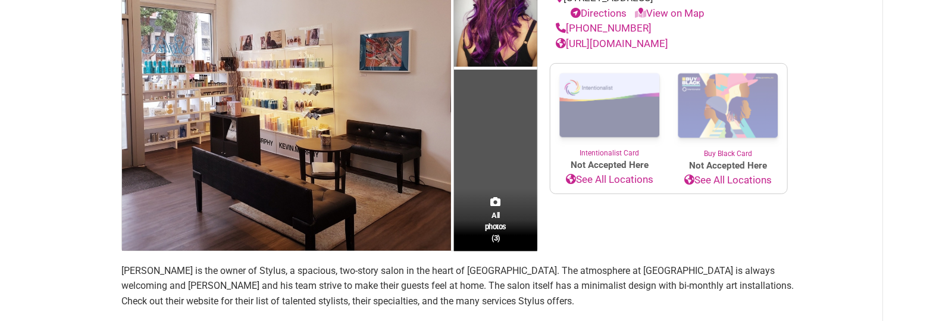
drag, startPoint x: 329, startPoint y: 65, endPoint x: 330, endPoint y: 161, distance: 95.8
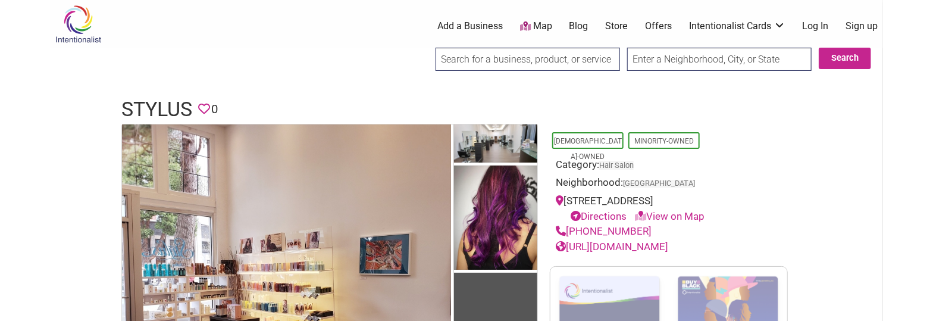
drag, startPoint x: 452, startPoint y: 267, endPoint x: 417, endPoint y: 111, distance: 159.9
click at [172, 105] on h1 "Stylus" at bounding box center [156, 109] width 71 height 29
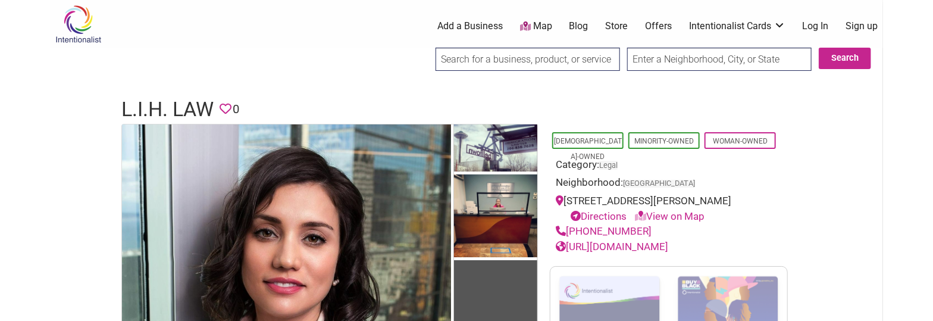
click at [184, 105] on h1 "L.I.H. Law" at bounding box center [167, 109] width 92 height 29
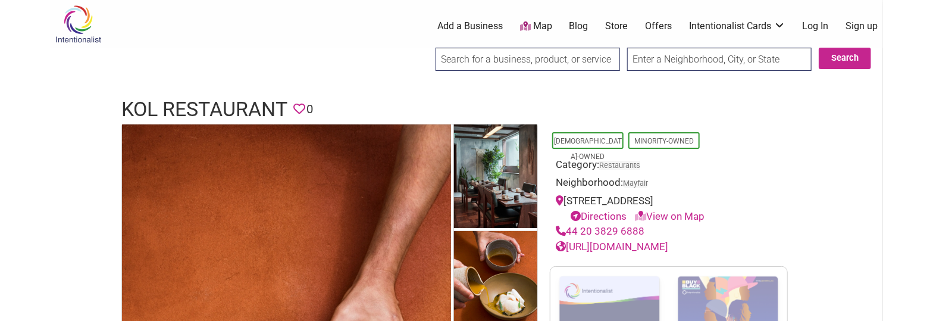
click at [239, 105] on h1 "KOL Restaurant" at bounding box center [204, 109] width 166 height 29
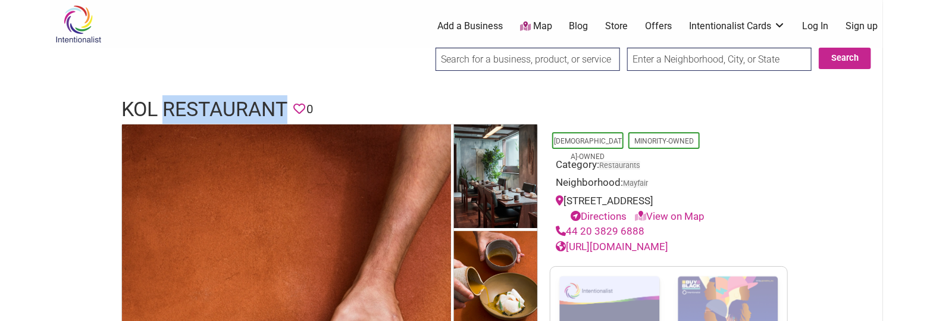
click at [239, 105] on h1 "KOL Restaurant" at bounding box center [204, 109] width 166 height 29
copy h1 "KOL Restaurant"
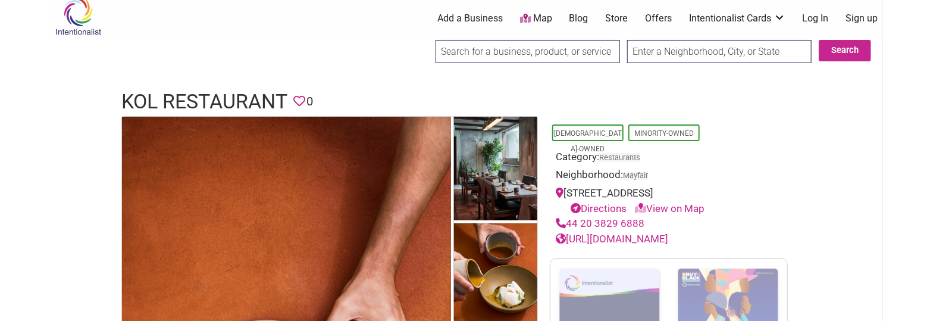
drag, startPoint x: 783, startPoint y: 174, endPoint x: 784, endPoint y: 203, distance: 28.6
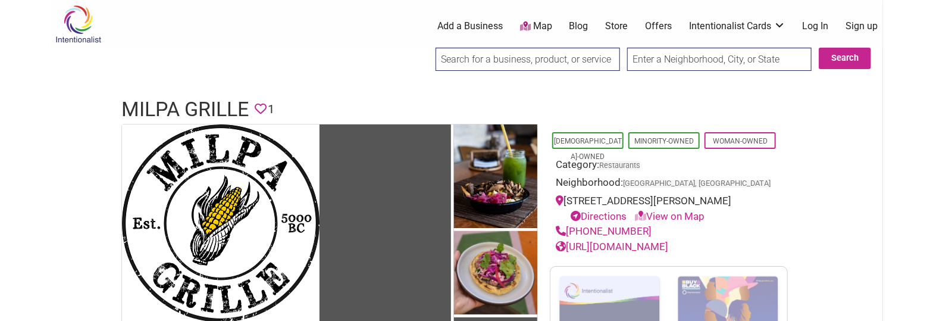
click at [181, 110] on h1 "Milpa Grille" at bounding box center [184, 109] width 127 height 29
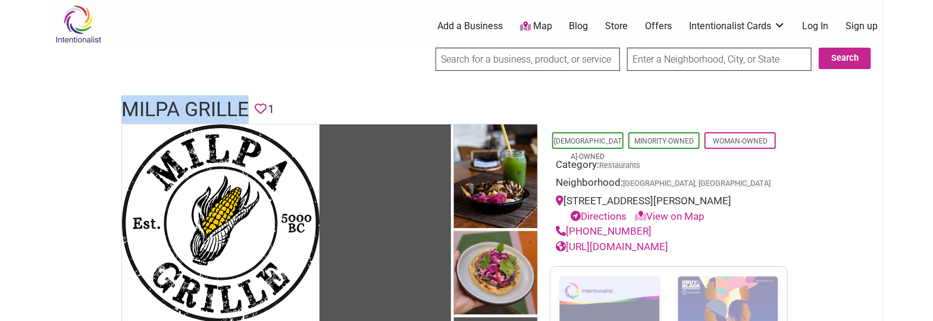
click at [181, 110] on h1 "Milpa Grille" at bounding box center [184, 109] width 127 height 29
copy h1 "Milpa Grille"
drag, startPoint x: 641, startPoint y: 240, endPoint x: 570, endPoint y: 245, distance: 71.6
click at [570, 239] on div "(323) 269-2995" at bounding box center [669, 231] width 226 height 15
copy link "(323) 269-2995"
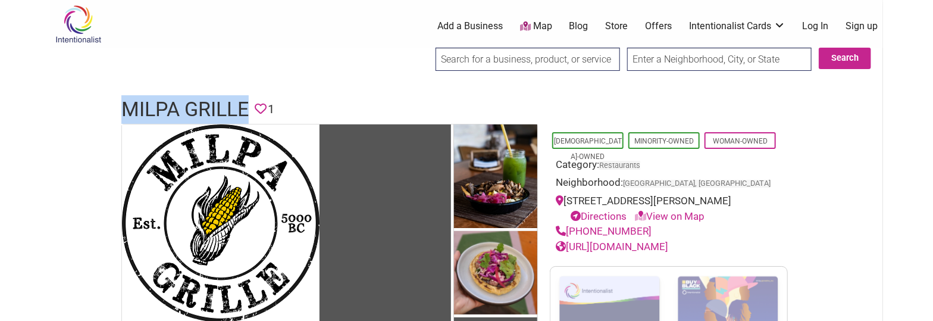
drag, startPoint x: 663, startPoint y: 258, endPoint x: 655, endPoint y: 258, distance: 7.1
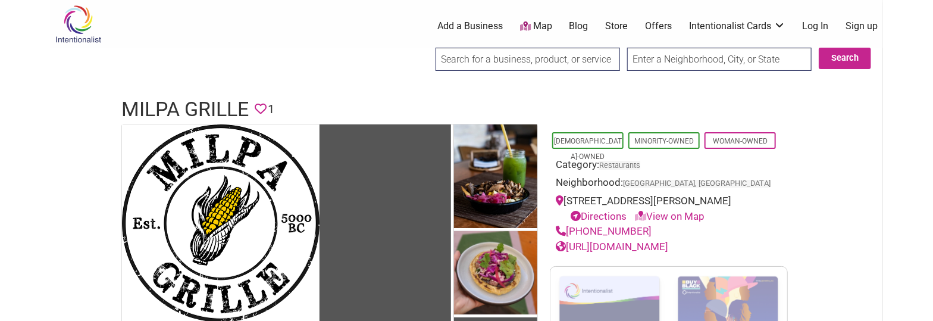
click at [215, 102] on h1 "Milpa Grille" at bounding box center [184, 109] width 127 height 29
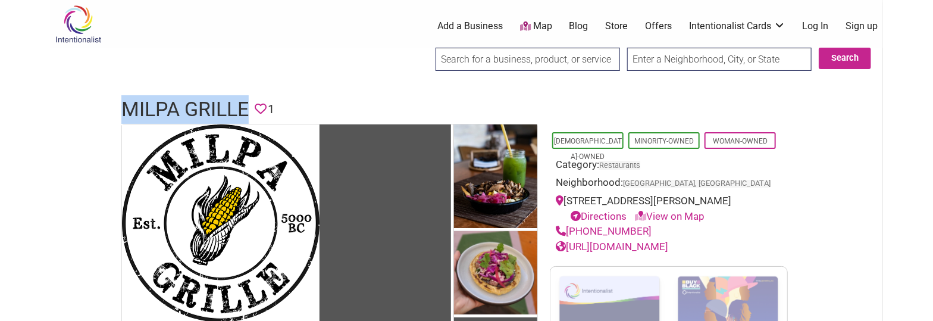
click at [215, 102] on h1 "Milpa Grille" at bounding box center [184, 109] width 127 height 29
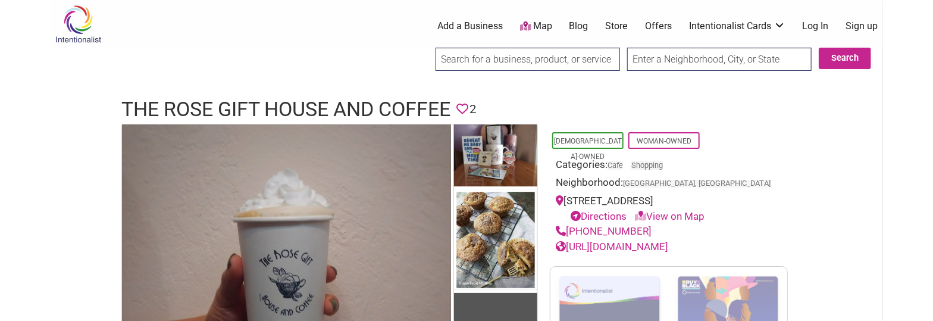
click at [305, 115] on h1 "The Rose Gift House and Coffee" at bounding box center [285, 109] width 329 height 29
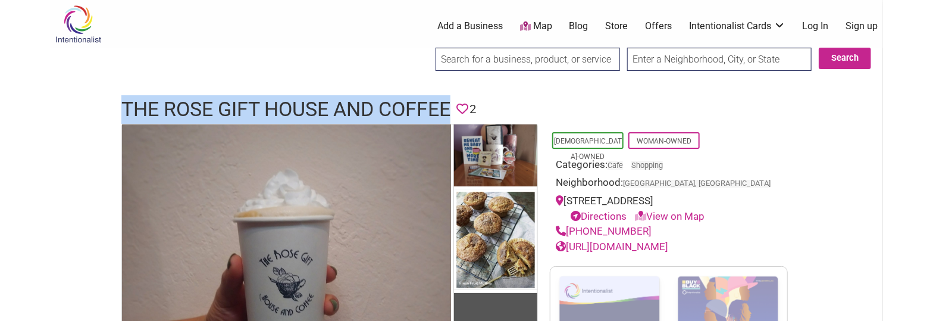
click at [305, 115] on h1 "The Rose Gift House and Coffee" at bounding box center [285, 109] width 329 height 29
copy h1 "The Rose Gift House and Coffee"
drag, startPoint x: 611, startPoint y: 230, endPoint x: 570, endPoint y: 230, distance: 41.1
click at [570, 230] on div "(425) 528-3607" at bounding box center [669, 231] width 226 height 15
copy link "(425) 528-3607"
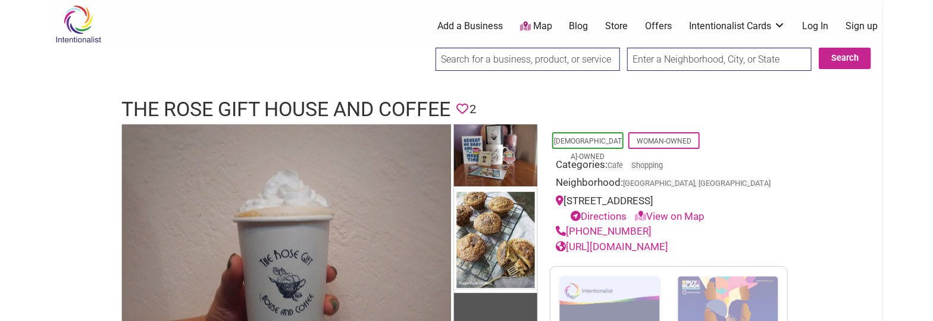
click at [378, 105] on h1 "The Rose Gift House and Coffee" at bounding box center [285, 109] width 329 height 29
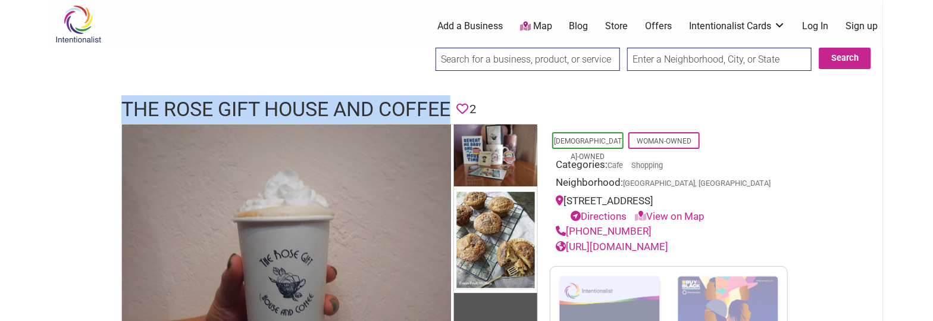
click at [378, 105] on h1 "The Rose Gift House and Coffee" at bounding box center [285, 109] width 329 height 29
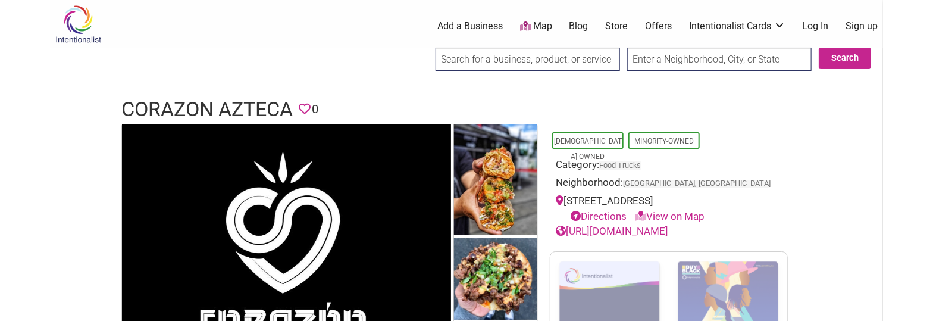
click at [190, 117] on h1 "Corazon Azteca" at bounding box center [206, 109] width 171 height 29
click at [192, 110] on h1 "Corazon Azteca" at bounding box center [206, 109] width 171 height 29
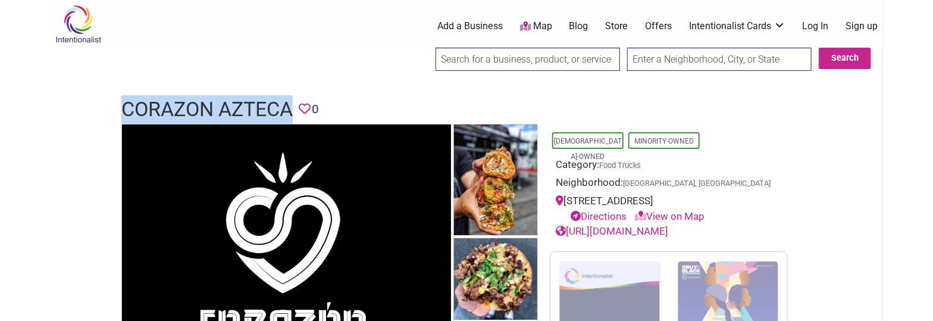
click at [192, 110] on h1 "Corazon Azteca" at bounding box center [206, 109] width 171 height 29
copy h1 "Corazon Azteca"
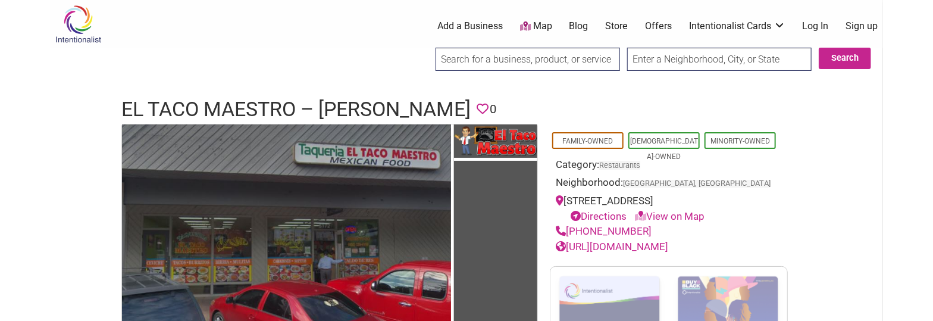
click at [223, 105] on h1 "El Taco Maestro – [PERSON_NAME]" at bounding box center [295, 109] width 349 height 29
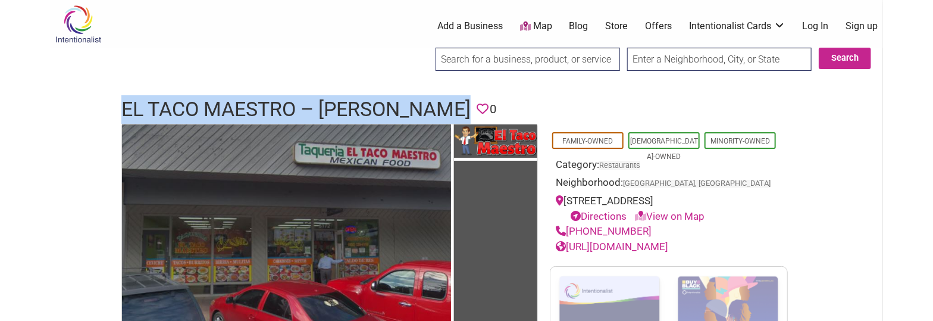
click at [223, 105] on h1 "El Taco Maestro – [PERSON_NAME]" at bounding box center [295, 109] width 349 height 29
copy h1 "El Taco Maestro – [PERSON_NAME]"
drag, startPoint x: 646, startPoint y: 229, endPoint x: 569, endPoint y: 230, distance: 77.4
click at [569, 230] on div "[PHONE_NUMBER]" at bounding box center [669, 231] width 226 height 15
copy link "[PHONE_NUMBER]"
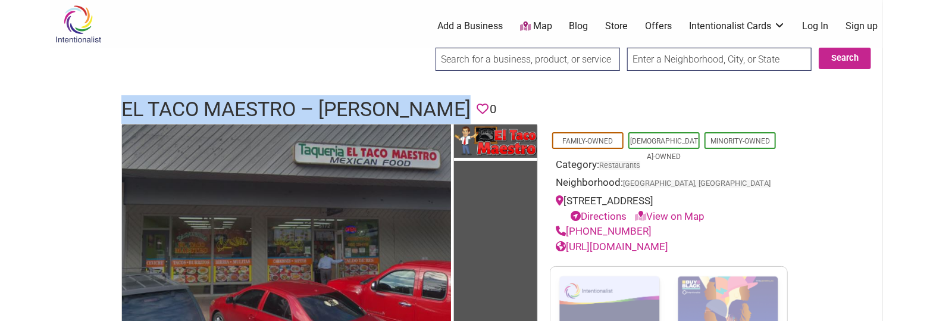
click at [669, 245] on link "[URL][DOMAIN_NAME]" at bounding box center [612, 246] width 113 height 12
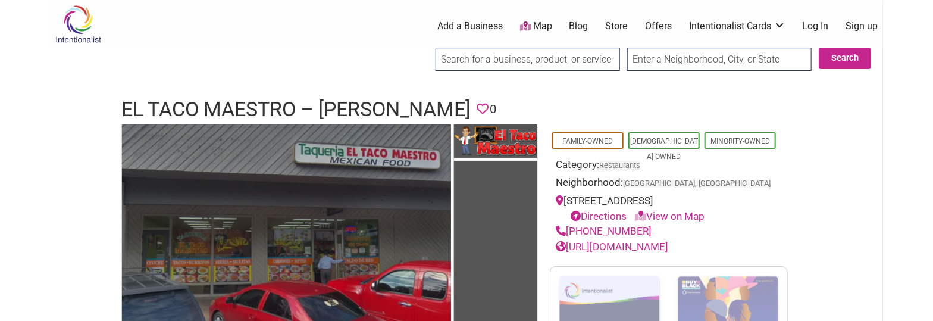
click at [296, 101] on h1 "El Taco Maestro – [PERSON_NAME]" at bounding box center [295, 109] width 349 height 29
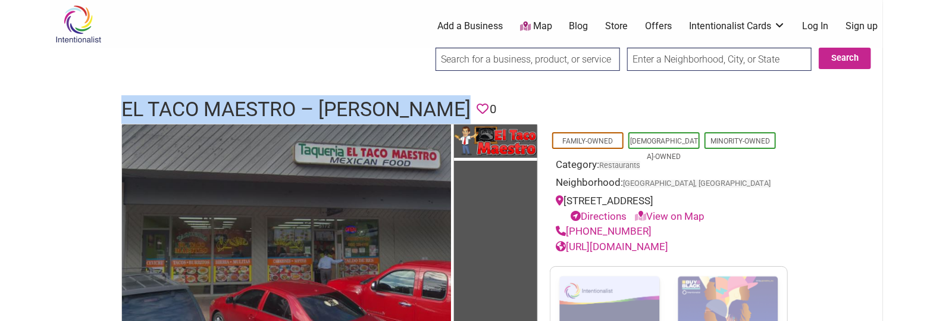
click at [296, 101] on h1 "El Taco Maestro – [PERSON_NAME]" at bounding box center [295, 109] width 349 height 29
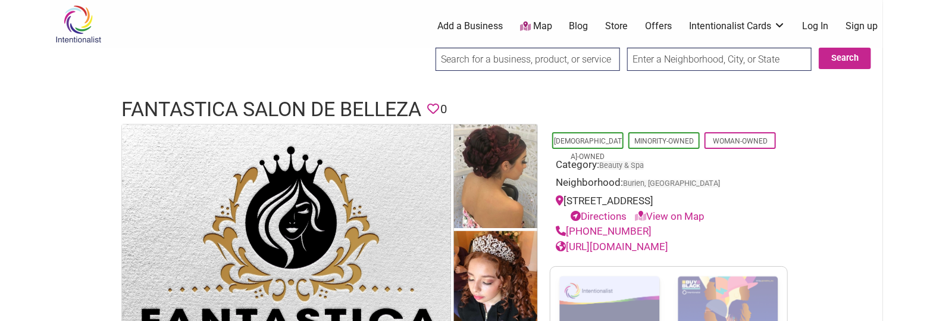
click at [323, 101] on h1 "Fantastica Salon De Belleza" at bounding box center [271, 109] width 300 height 29
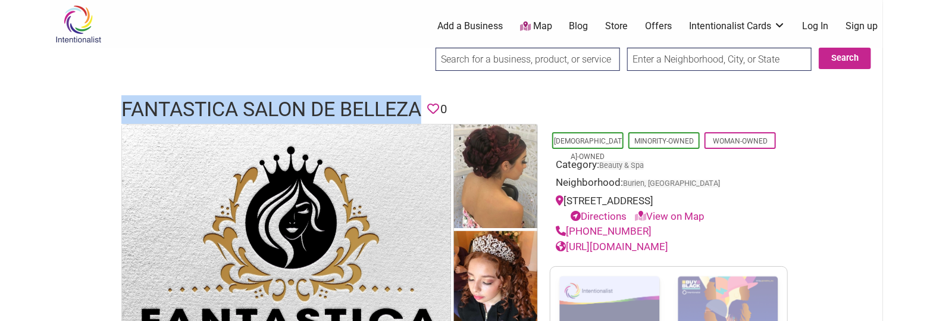
click at [323, 101] on h1 "Fantastica Salon De Belleza" at bounding box center [271, 109] width 300 height 29
copy h1 "Fantastica Salon De Belleza"
drag, startPoint x: 648, startPoint y: 227, endPoint x: 570, endPoint y: 232, distance: 78.8
click at [570, 232] on div "(206) 992-5316" at bounding box center [669, 231] width 226 height 15
copy link "(206) 992-5316"
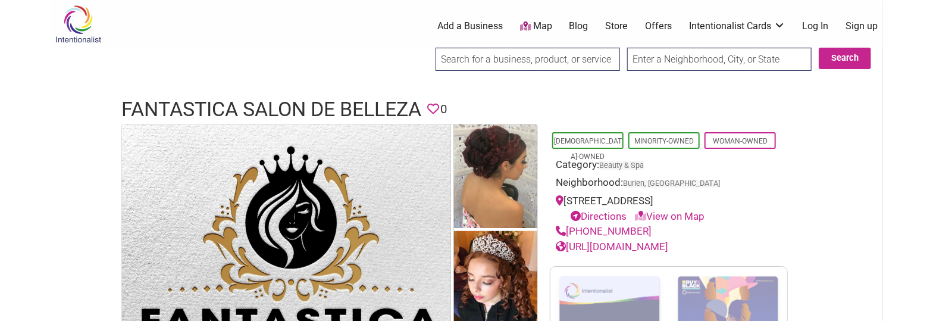
click at [306, 102] on h1 "Fantastica Salon De Belleza" at bounding box center [271, 109] width 300 height 29
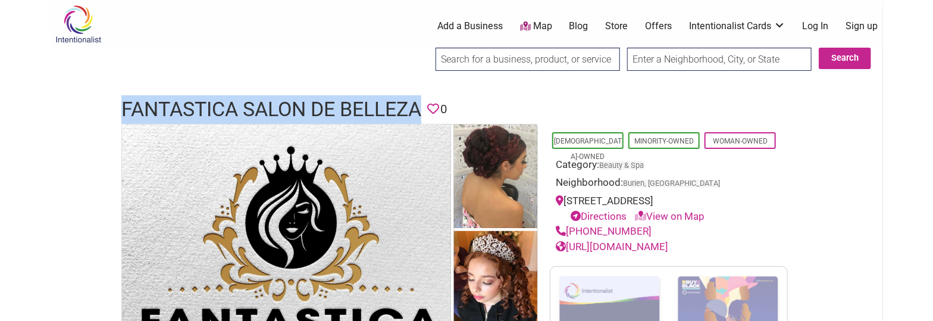
click at [306, 102] on h1 "Fantastica Salon De Belleza" at bounding box center [271, 109] width 300 height 29
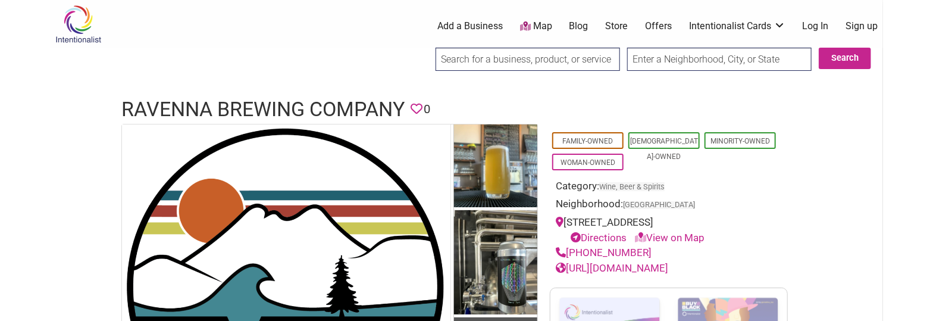
click at [224, 99] on h1 "Ravenna Brewing Company" at bounding box center [262, 109] width 283 height 29
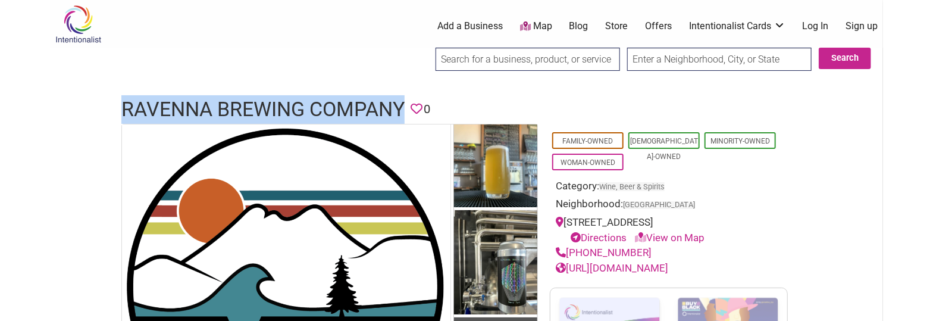
click at [224, 99] on h1 "Ravenna Brewing Company" at bounding box center [262, 109] width 283 height 29
copy h1 "Ravenna Brewing Company"
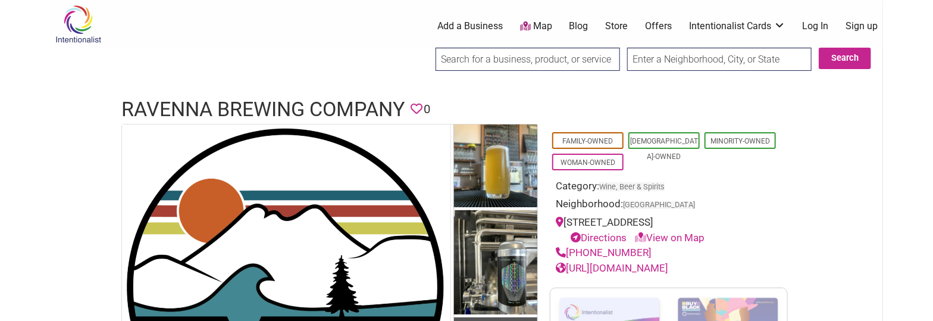
click at [651, 249] on div "(206) 743-8450" at bounding box center [669, 252] width 226 height 15
drag, startPoint x: 651, startPoint y: 249, endPoint x: 642, endPoint y: 253, distance: 9.6
click at [650, 249] on div "(206) 743-8450" at bounding box center [669, 252] width 226 height 15
click at [635, 254] on link "(206) 743-8450" at bounding box center [604, 252] width 96 height 12
click at [641, 253] on div "(206) 743-8450" at bounding box center [669, 252] width 226 height 15
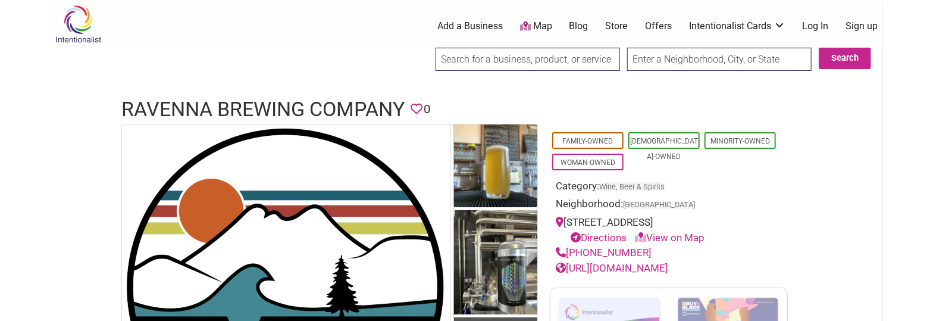
click at [655, 246] on div "(206) 743-8450" at bounding box center [669, 252] width 226 height 15
drag, startPoint x: 627, startPoint y: 253, endPoint x: 570, endPoint y: 247, distance: 57.5
click at [570, 247] on div "(206) 743-8450" at bounding box center [669, 252] width 226 height 15
copy link "(206) 743-8450"
click at [295, 114] on h1 "Ravenna Brewing Company" at bounding box center [262, 109] width 283 height 29
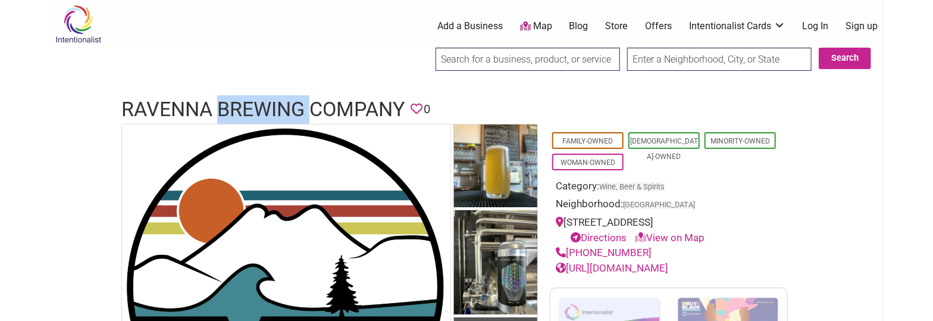
click at [295, 114] on h1 "Ravenna Brewing Company" at bounding box center [262, 109] width 283 height 29
click at [296, 108] on h1 "Ravenna Brewing Company" at bounding box center [262, 109] width 283 height 29
click at [297, 101] on h1 "Ravenna Brewing Company" at bounding box center [262, 109] width 283 height 29
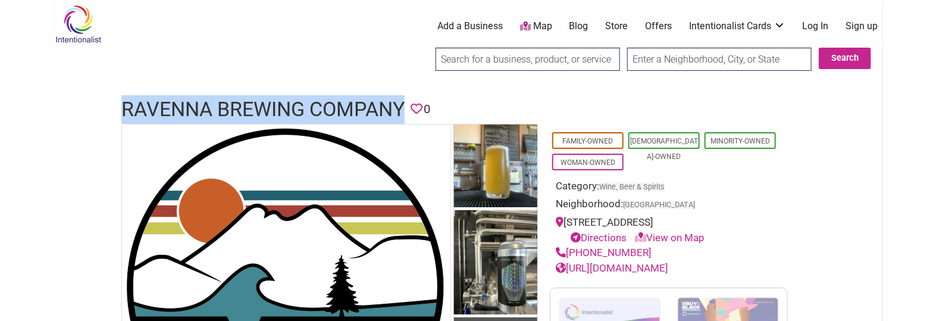
click at [297, 101] on h1 "Ravenna Brewing Company" at bounding box center [262, 109] width 283 height 29
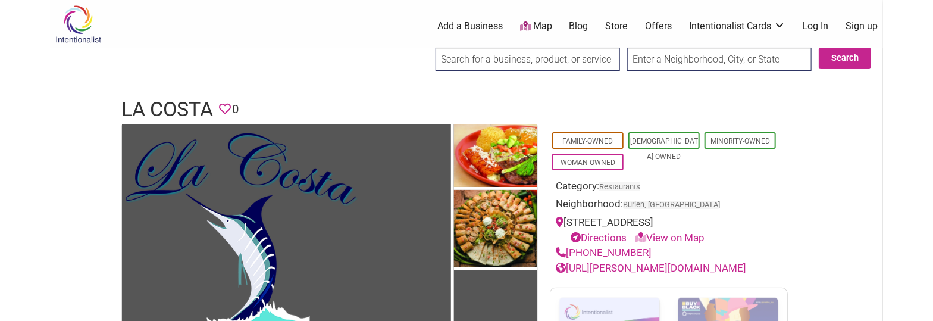
click at [183, 105] on h1 "La Costa" at bounding box center [167, 109] width 92 height 29
copy h1 "La Costa"
drag, startPoint x: 651, startPoint y: 248, endPoint x: 568, endPoint y: 250, distance: 82.8
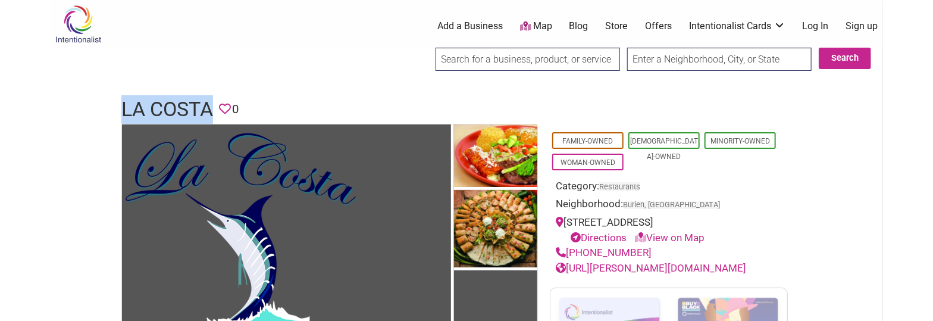
click at [568, 250] on div "[PHONE_NUMBER]" at bounding box center [669, 252] width 226 height 15
copy link "[PHONE_NUMBER]"
click at [190, 111] on h1 "La Costa" at bounding box center [167, 109] width 92 height 29
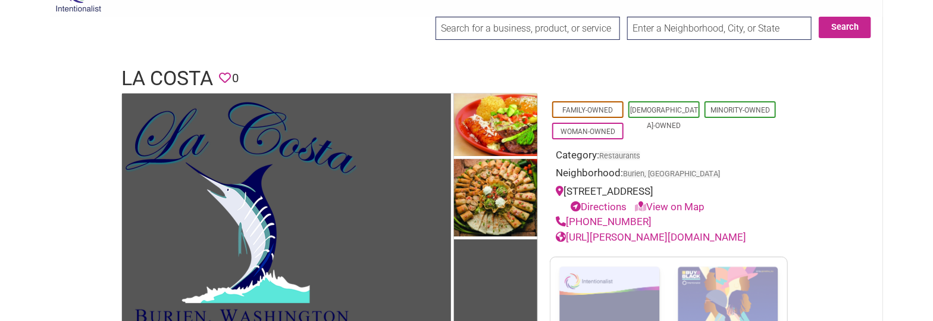
drag, startPoint x: 777, startPoint y: 199, endPoint x: 779, endPoint y: 243, distance: 44.1
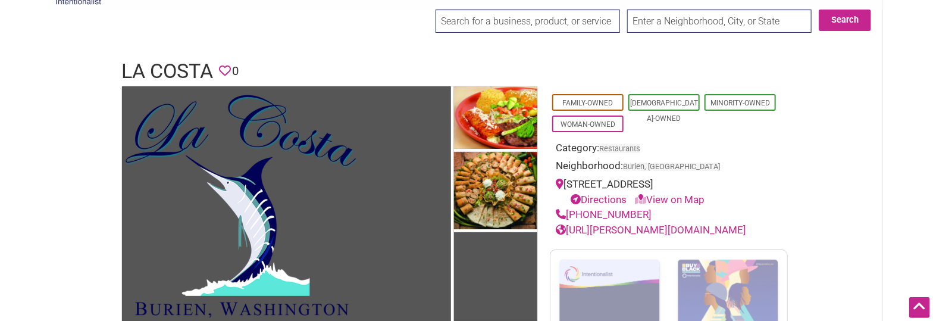
drag, startPoint x: 341, startPoint y: 30, endPoint x: 341, endPoint y: -5, distance: 35.1
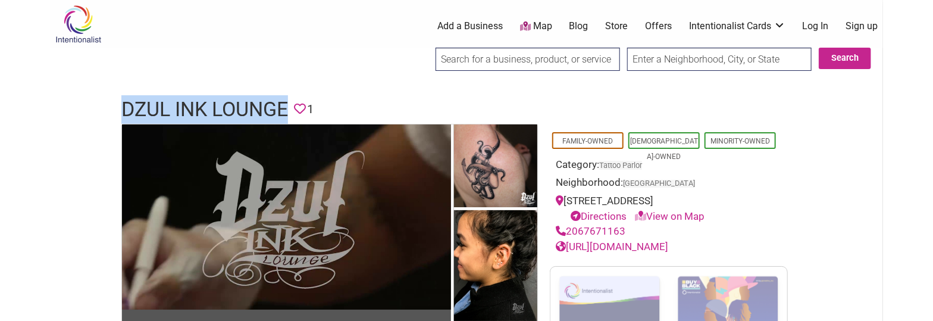
click at [637, 242] on link "https://www.dzul.com/" at bounding box center [612, 246] width 113 height 12
drag, startPoint x: 641, startPoint y: 230, endPoint x: 568, endPoint y: 232, distance: 72.6
click at [568, 232] on div "2067671163" at bounding box center [669, 231] width 226 height 15
copy link "2067671163"
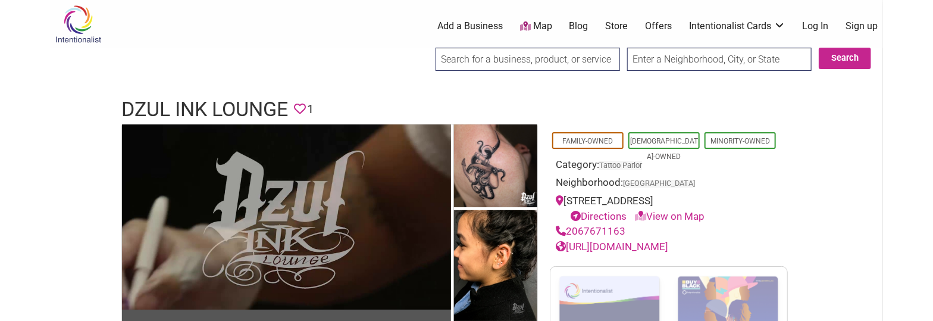
click at [225, 106] on h1 "Dzul Ink Lounge" at bounding box center [204, 109] width 167 height 29
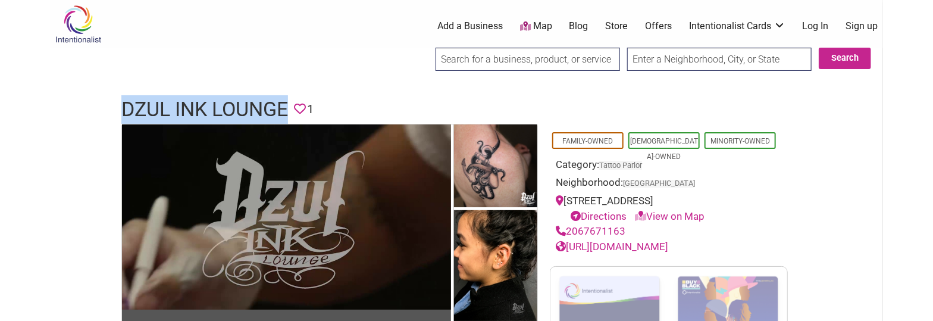
click at [225, 106] on h1 "Dzul Ink Lounge" at bounding box center [204, 109] width 167 height 29
